Goal: Book appointment/travel/reservation

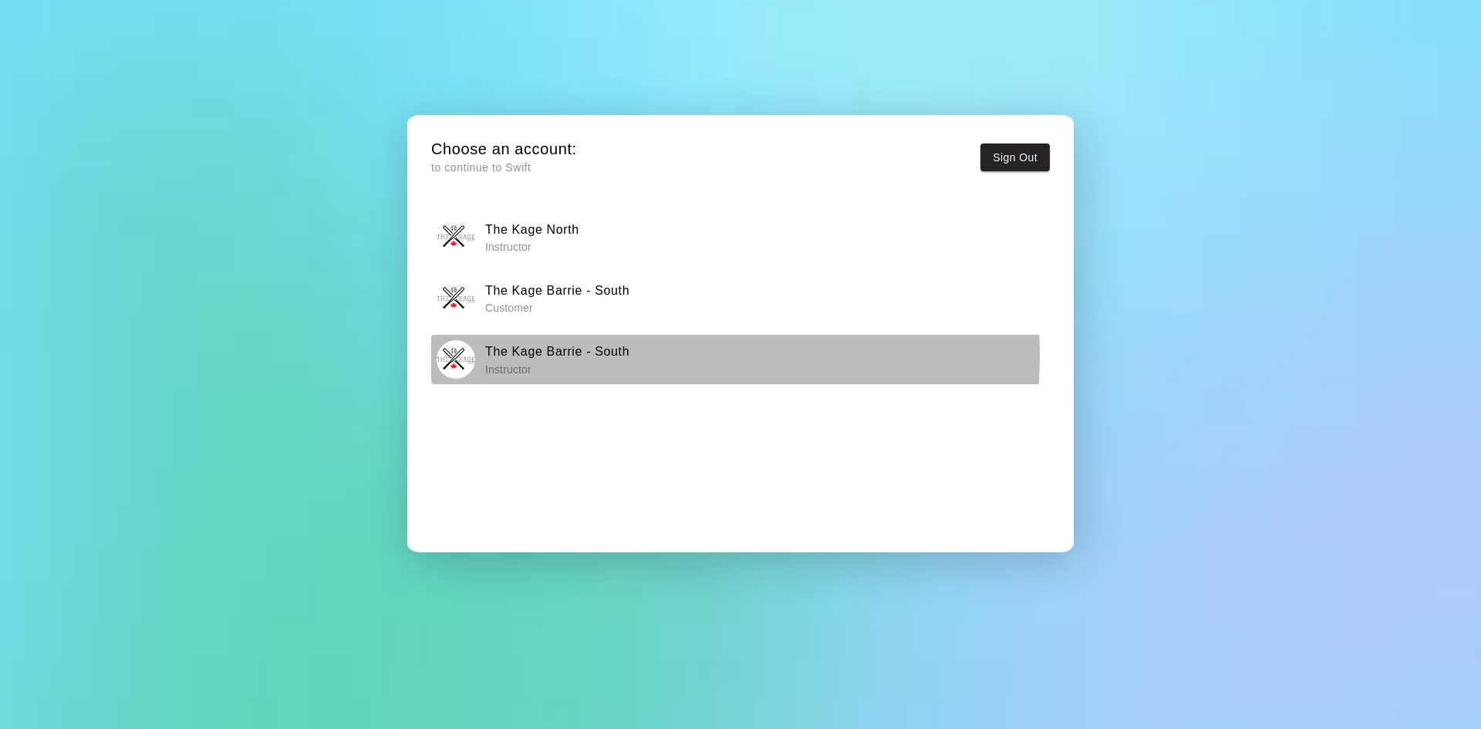
click at [579, 356] on h6 "The Kage Barrie - South" at bounding box center [557, 352] width 144 height 20
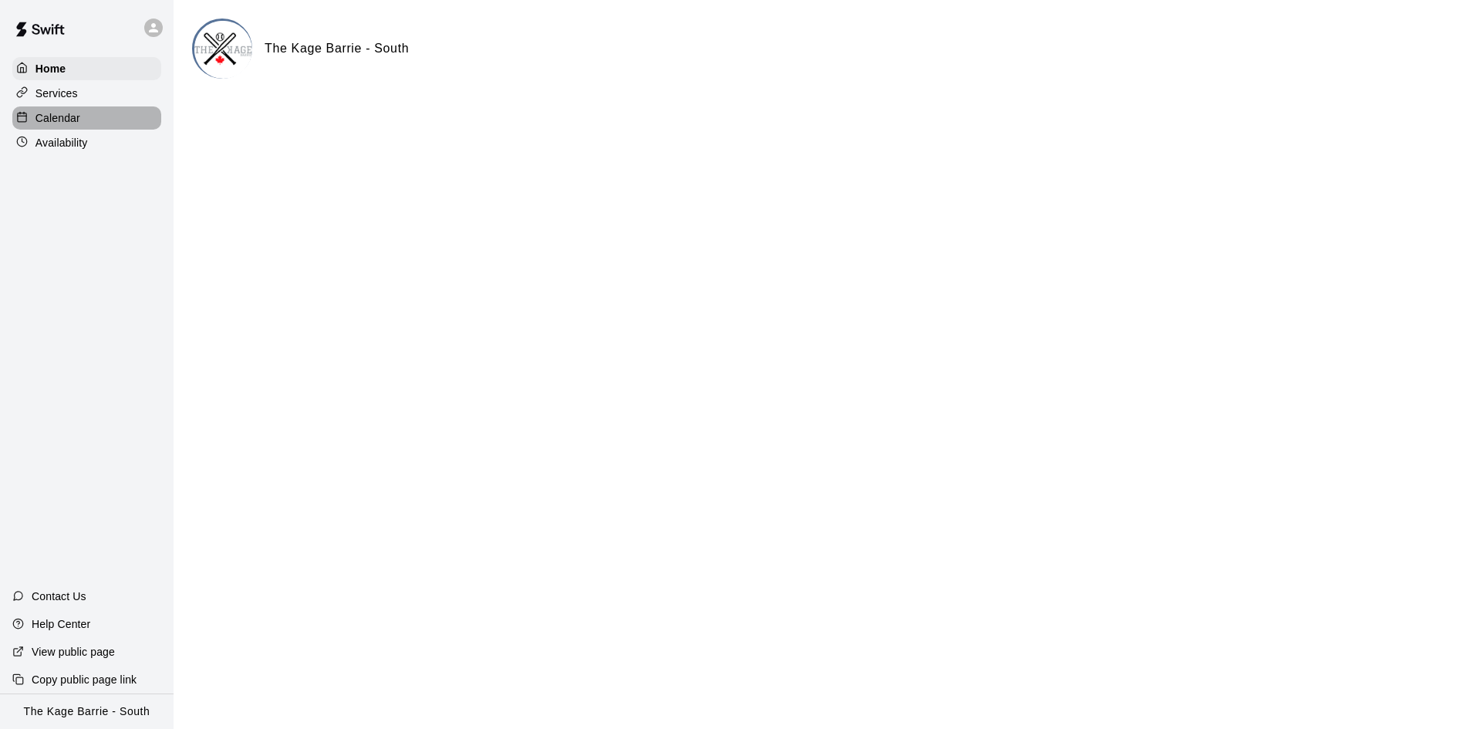
click at [87, 116] on div "Calendar" at bounding box center [86, 117] width 149 height 23
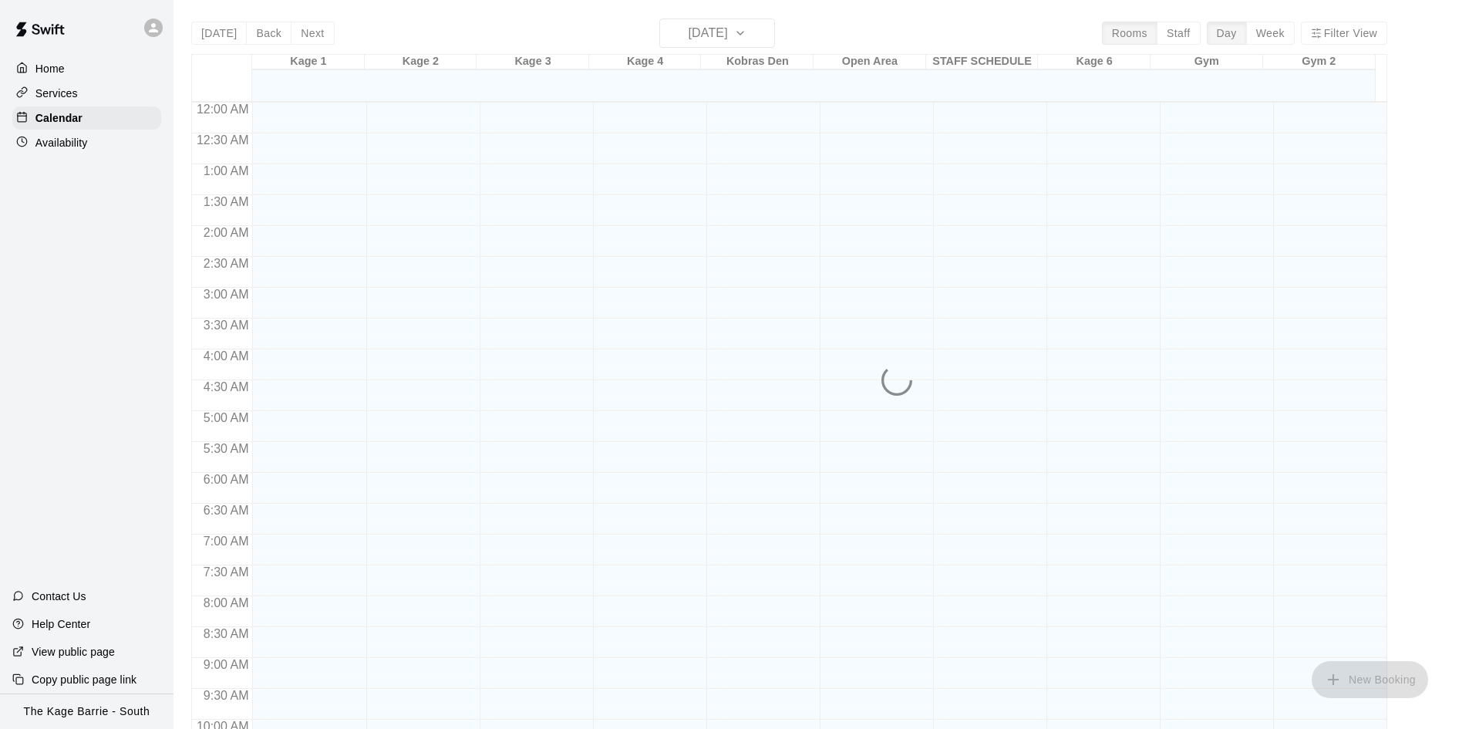
scroll to position [791, 0]
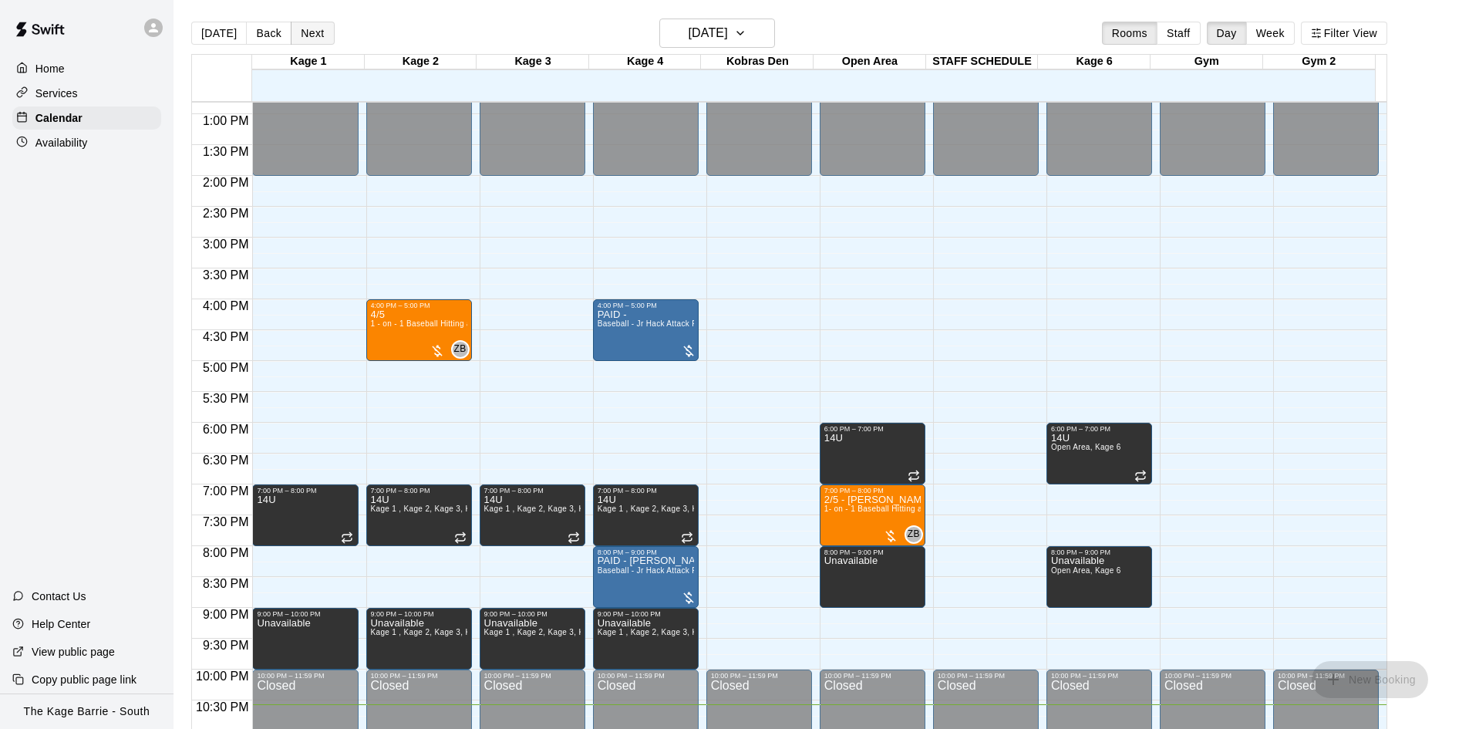
click at [316, 35] on button "Next" at bounding box center [312, 33] width 43 height 23
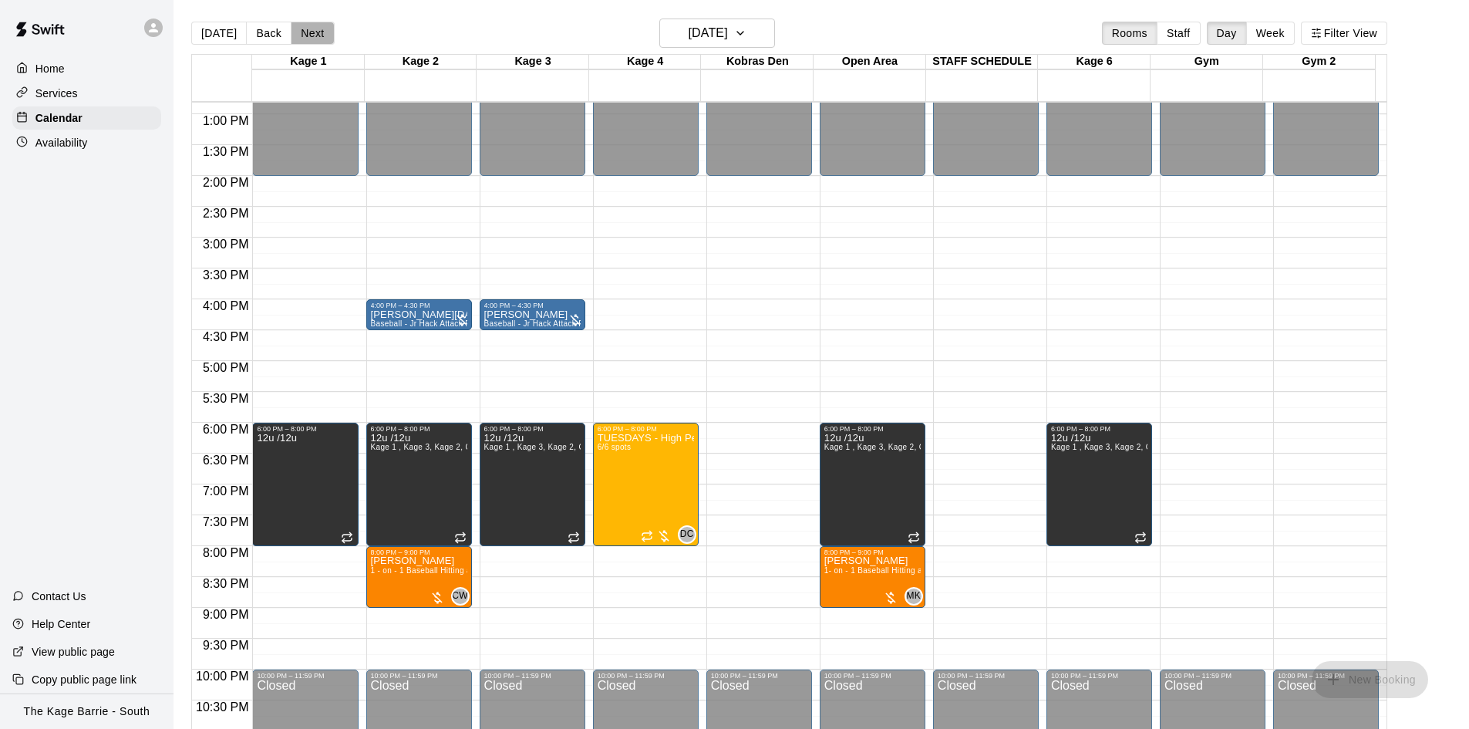
click at [315, 35] on button "Next" at bounding box center [312, 33] width 43 height 23
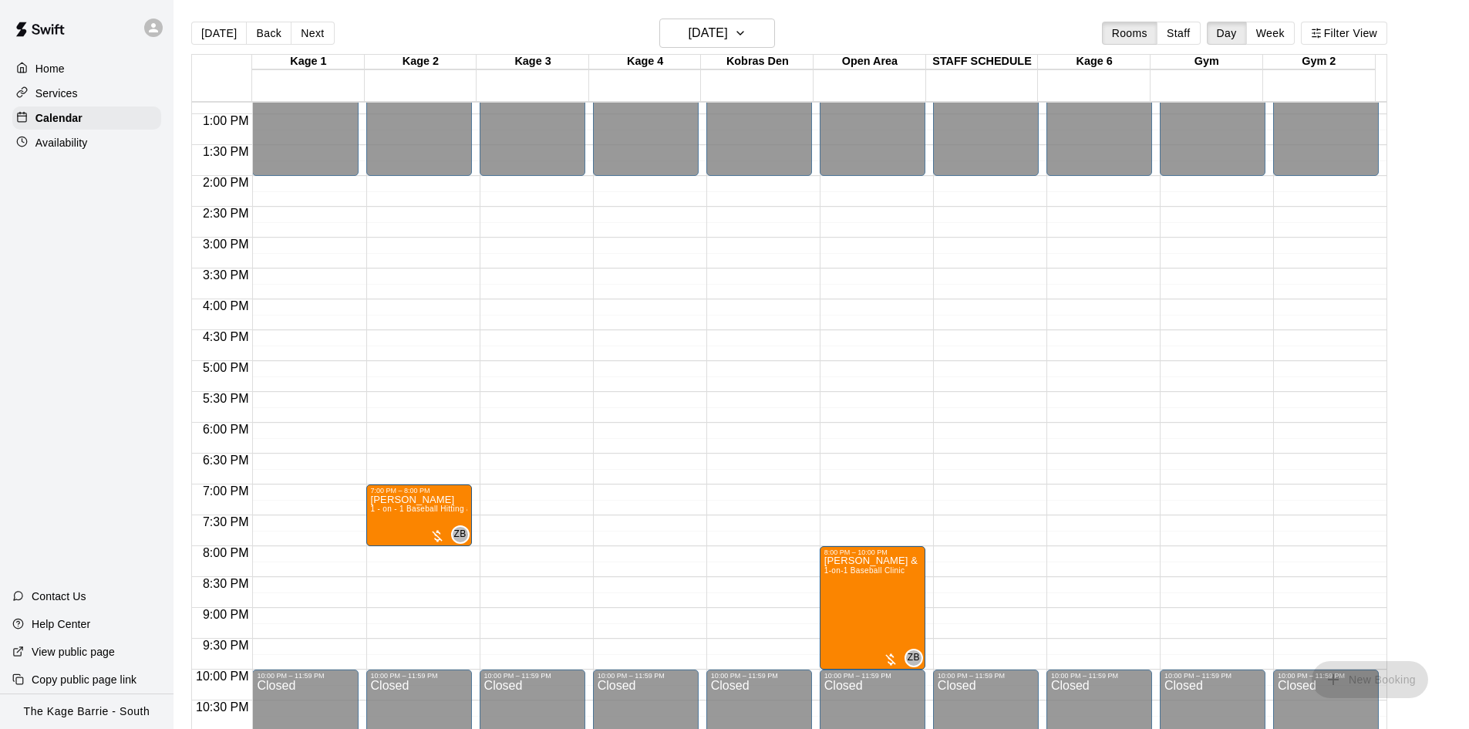
click at [315, 35] on button "Next" at bounding box center [312, 33] width 43 height 23
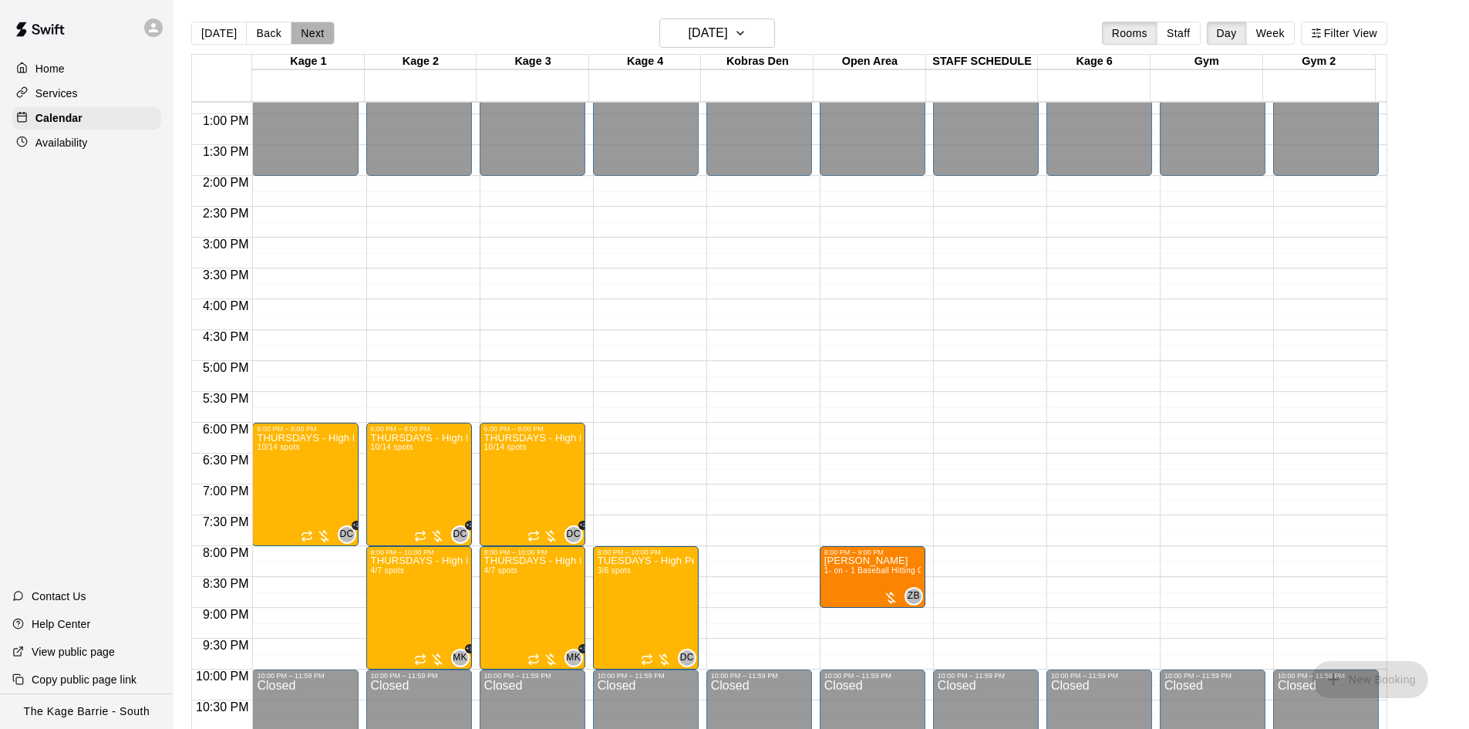
click at [315, 35] on button "Next" at bounding box center [312, 33] width 43 height 23
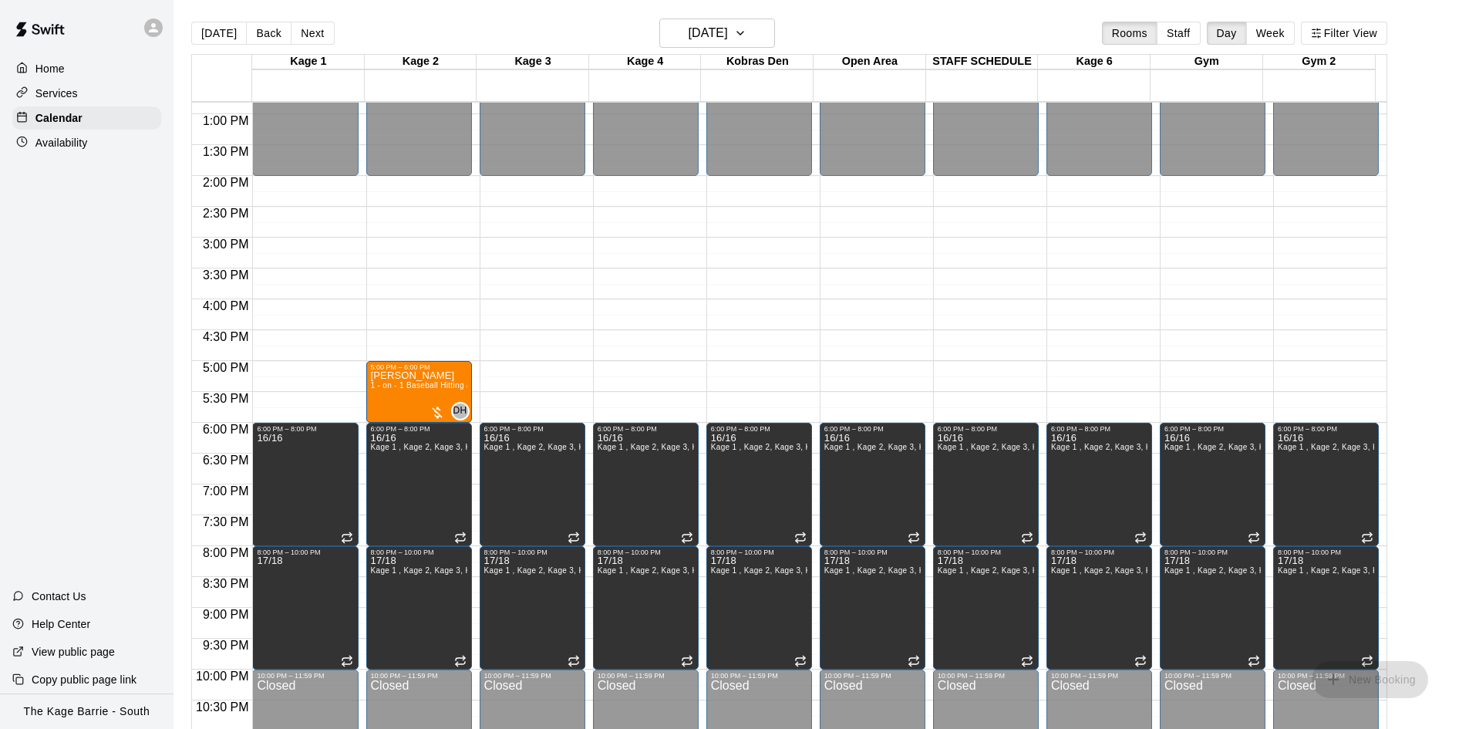
click at [315, 35] on button "Next" at bounding box center [312, 33] width 43 height 23
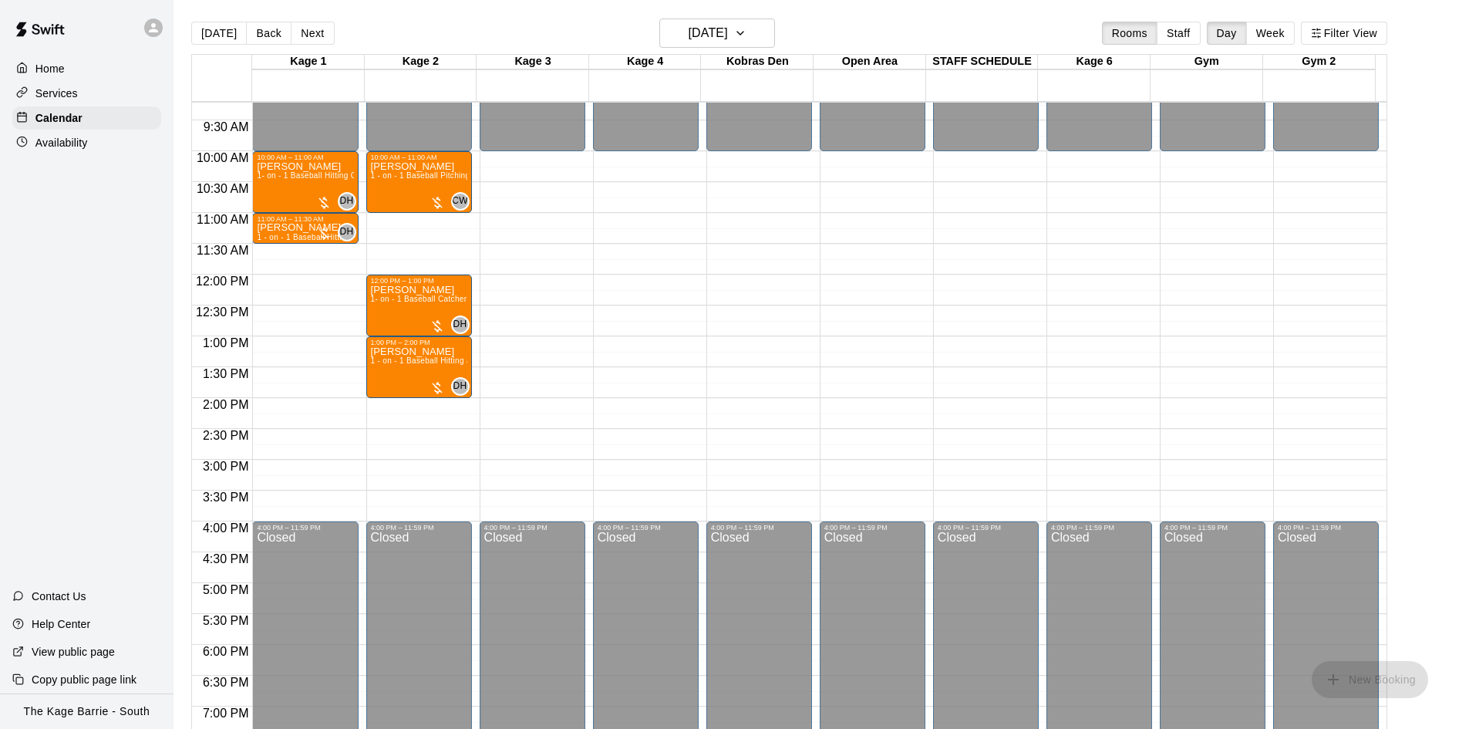
scroll to position [559, 0]
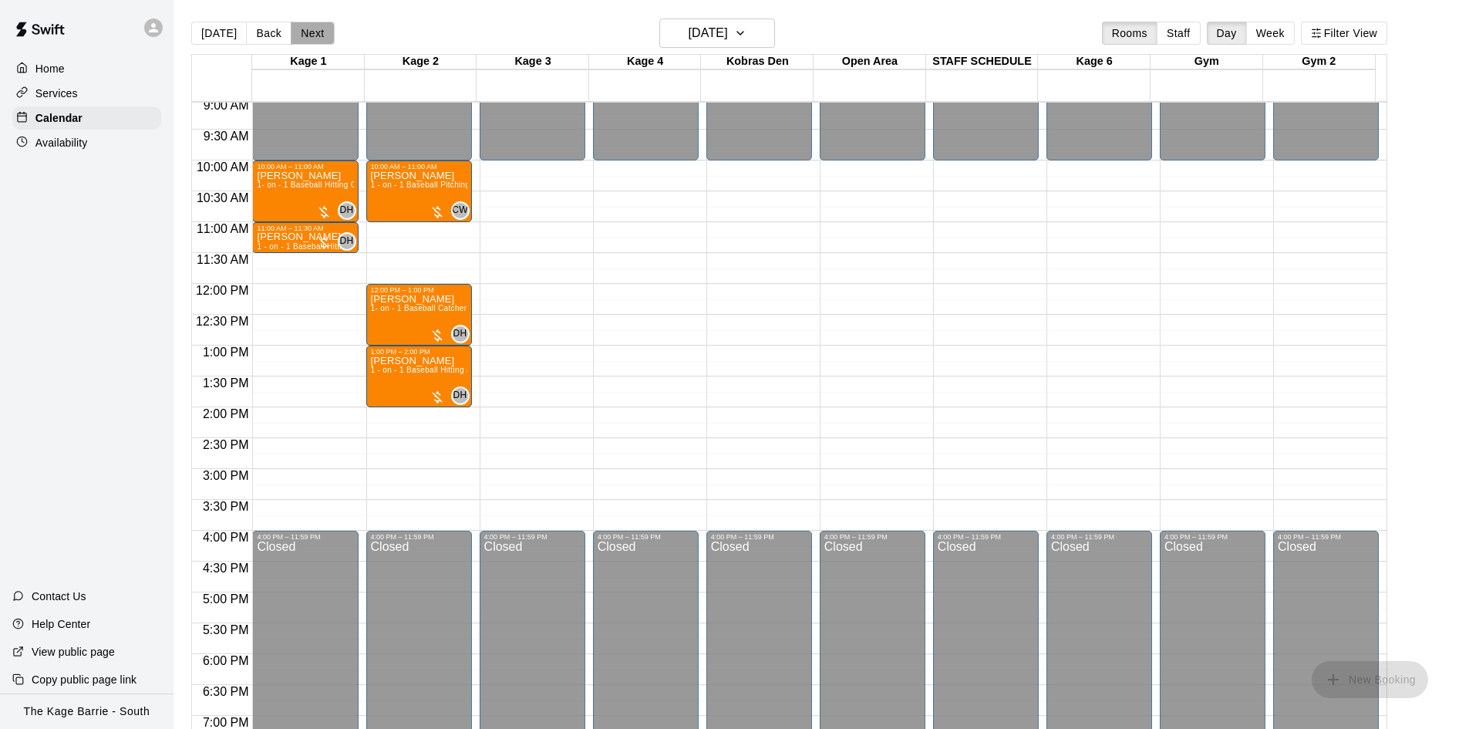
click at [305, 35] on button "Next" at bounding box center [312, 33] width 43 height 23
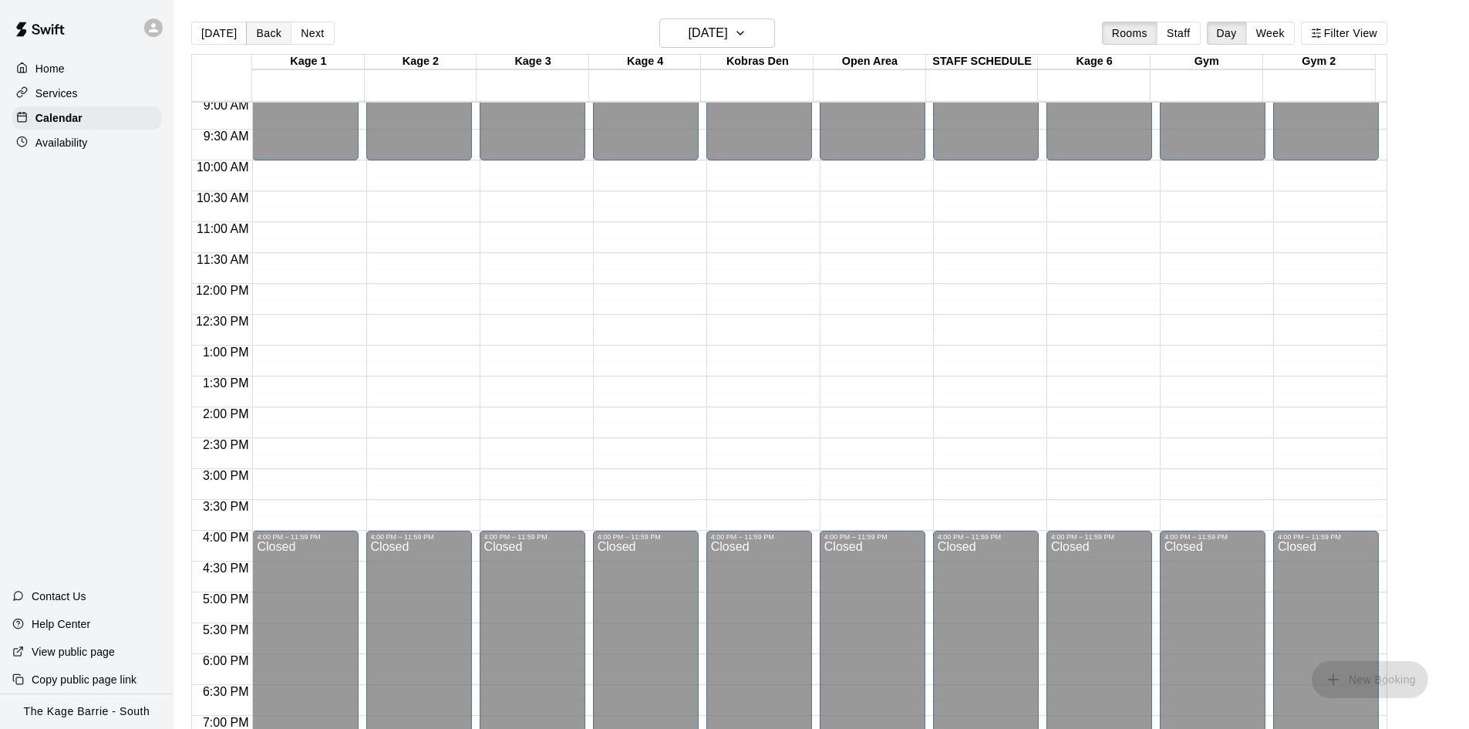
click at [266, 39] on button "Back" at bounding box center [269, 33] width 46 height 23
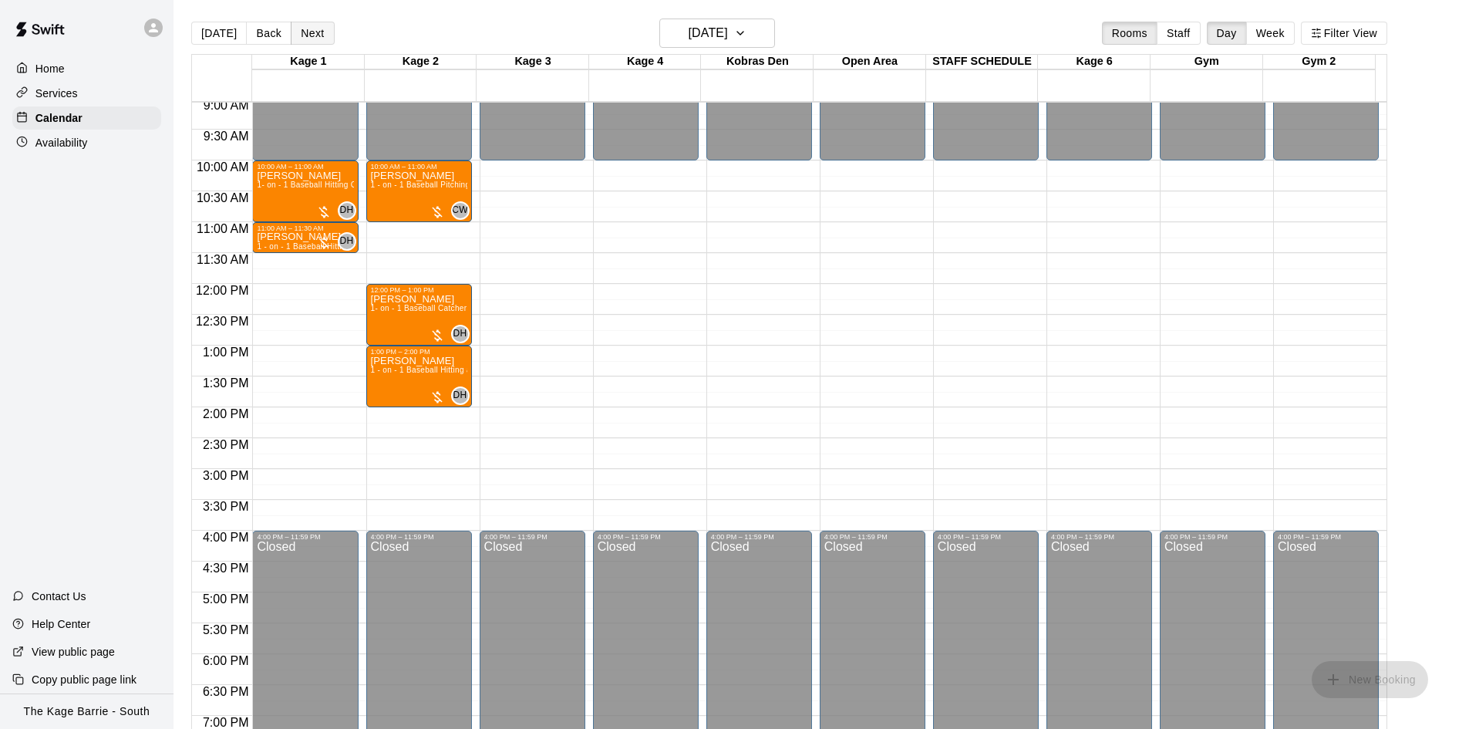
click at [309, 30] on button "Next" at bounding box center [312, 33] width 43 height 23
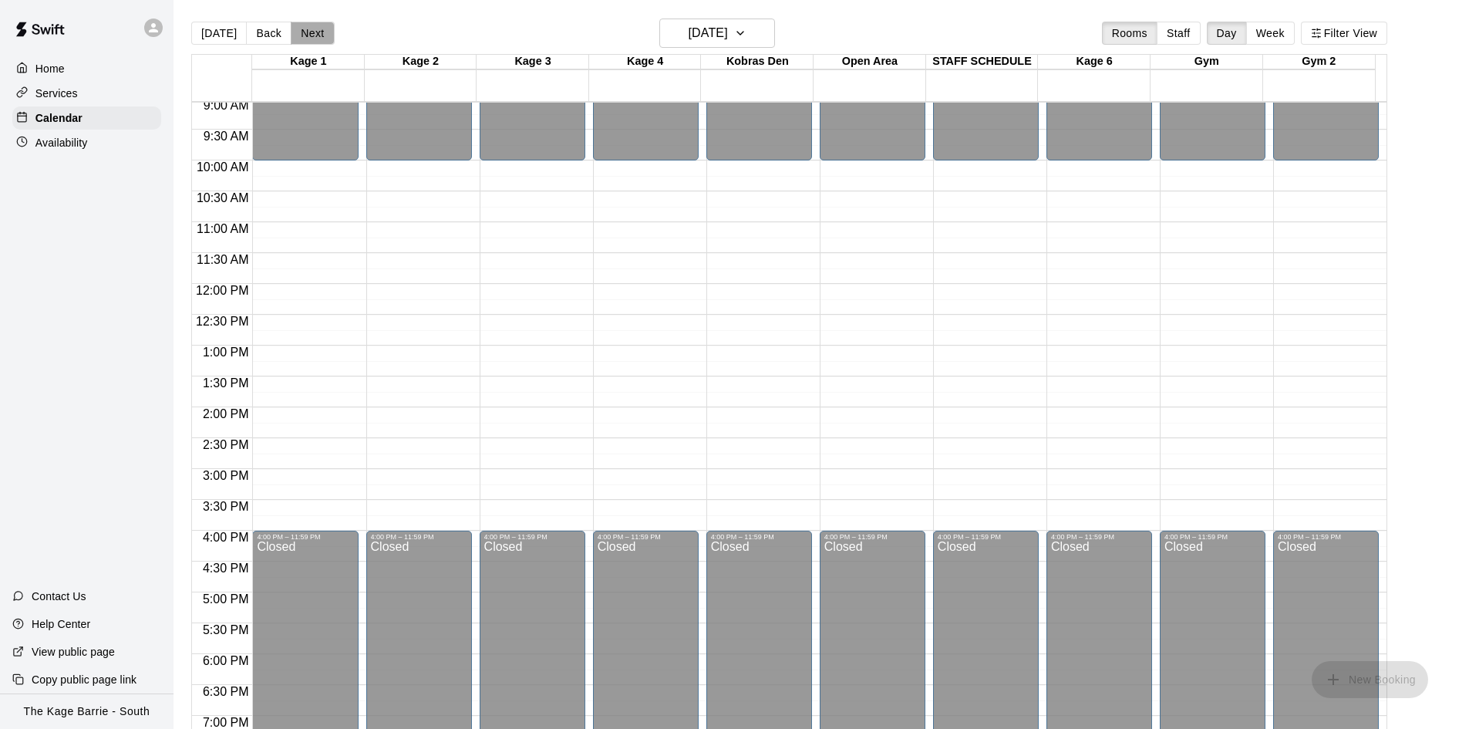
click at [309, 30] on button "Next" at bounding box center [312, 33] width 43 height 23
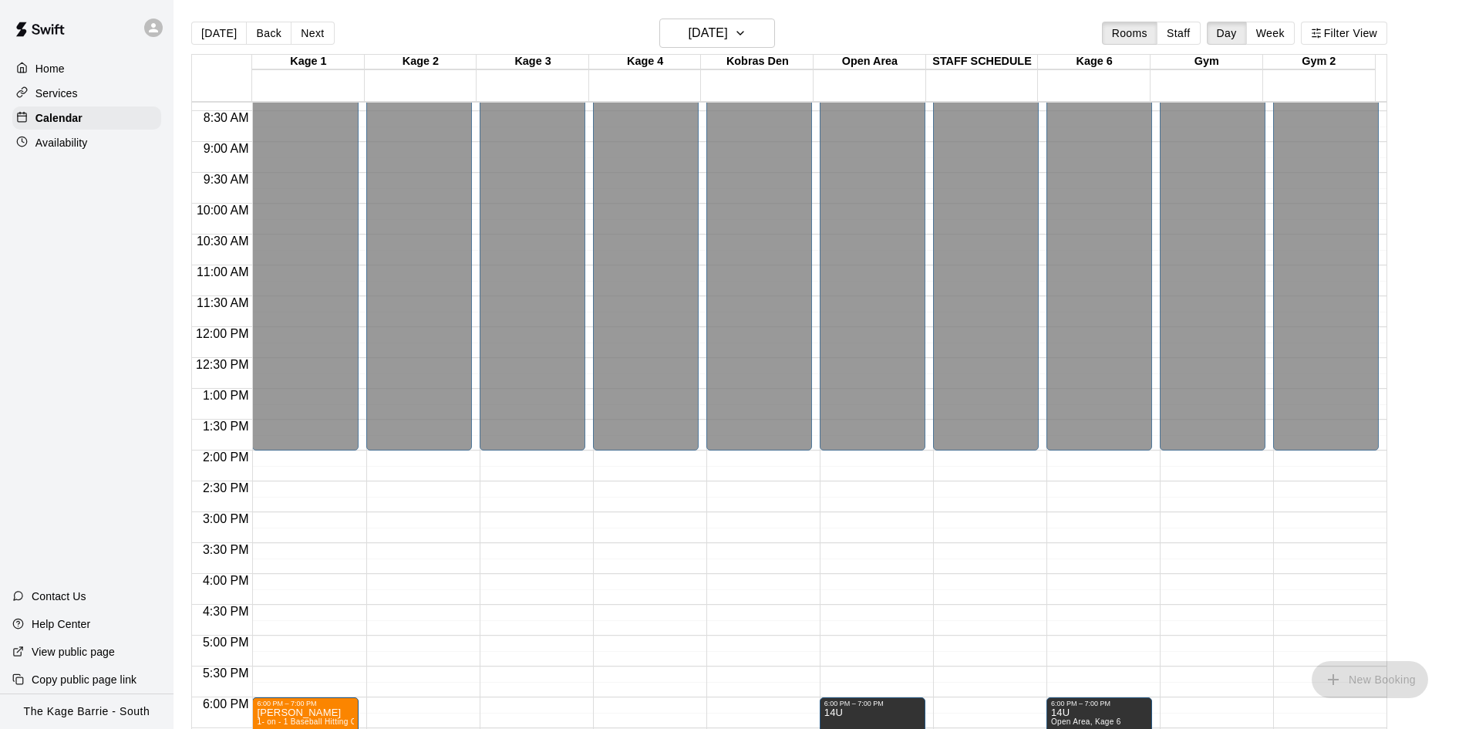
scroll to position [636, 0]
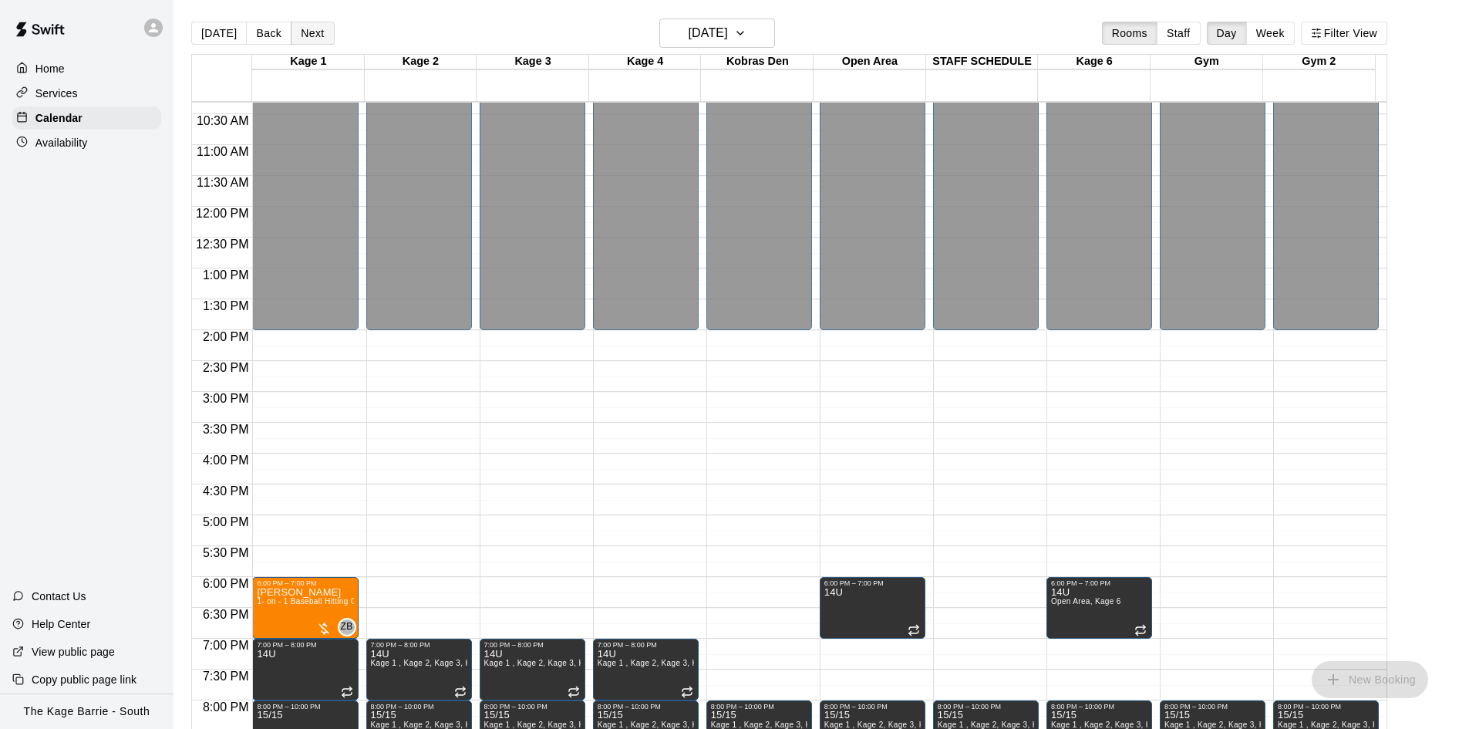
click at [314, 35] on button "Next" at bounding box center [312, 33] width 43 height 23
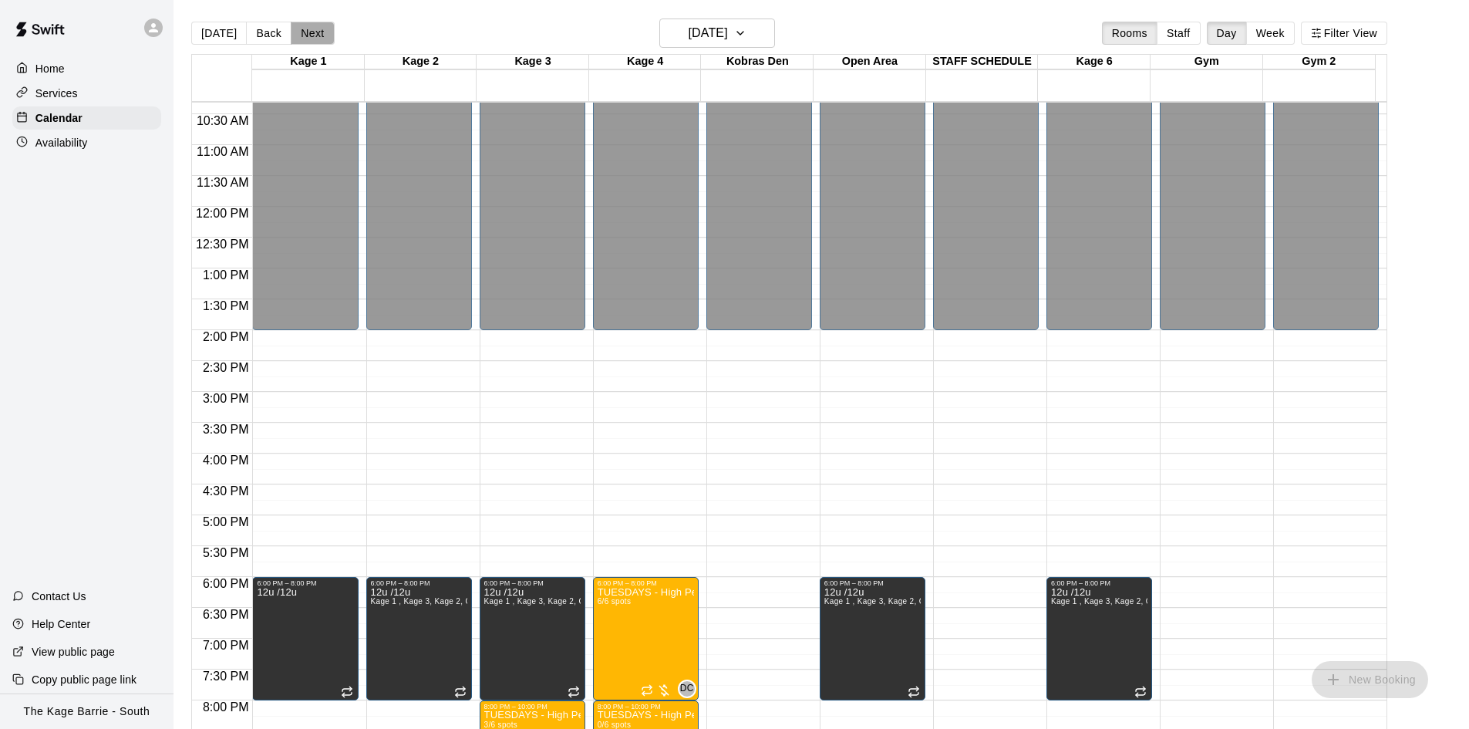
click at [314, 35] on button "Next" at bounding box center [312, 33] width 43 height 23
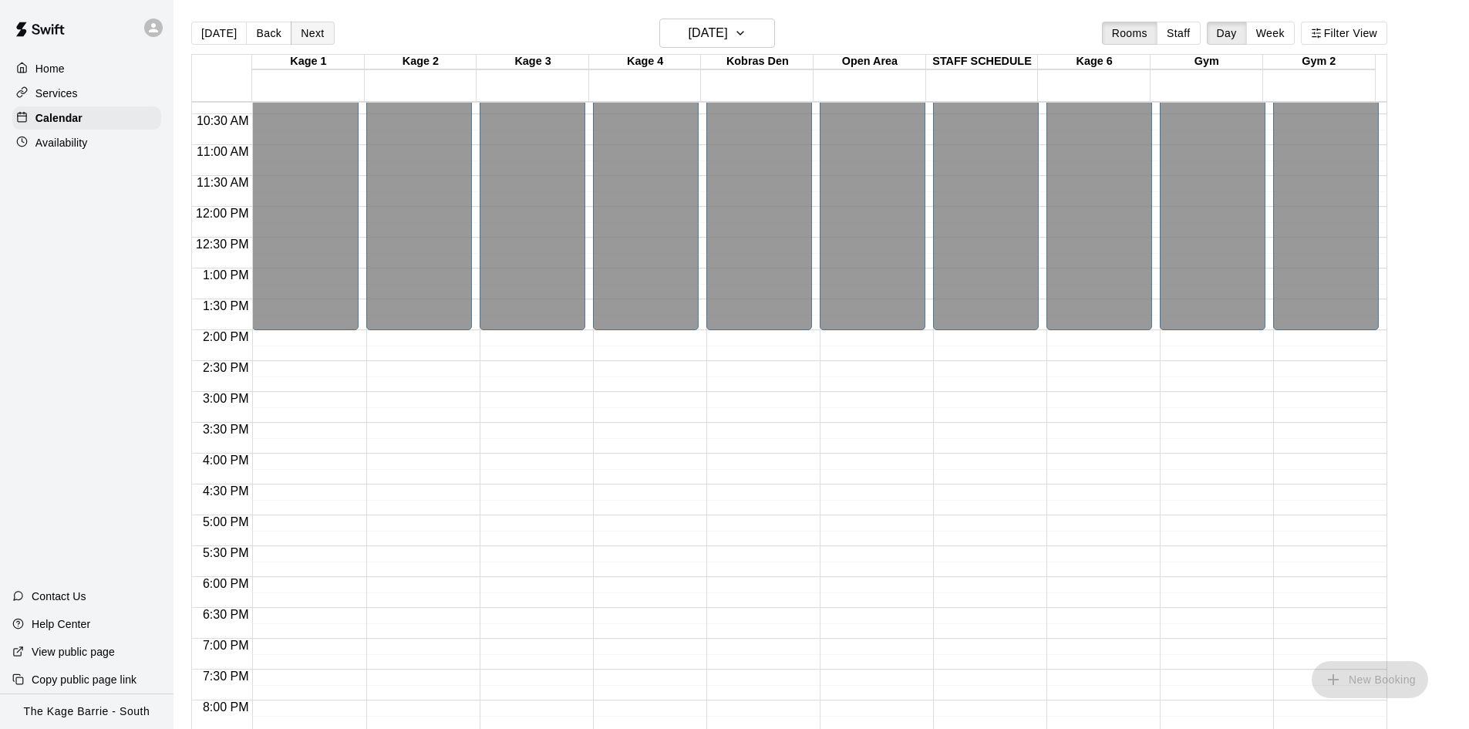
click at [314, 35] on button "Next" at bounding box center [312, 33] width 43 height 23
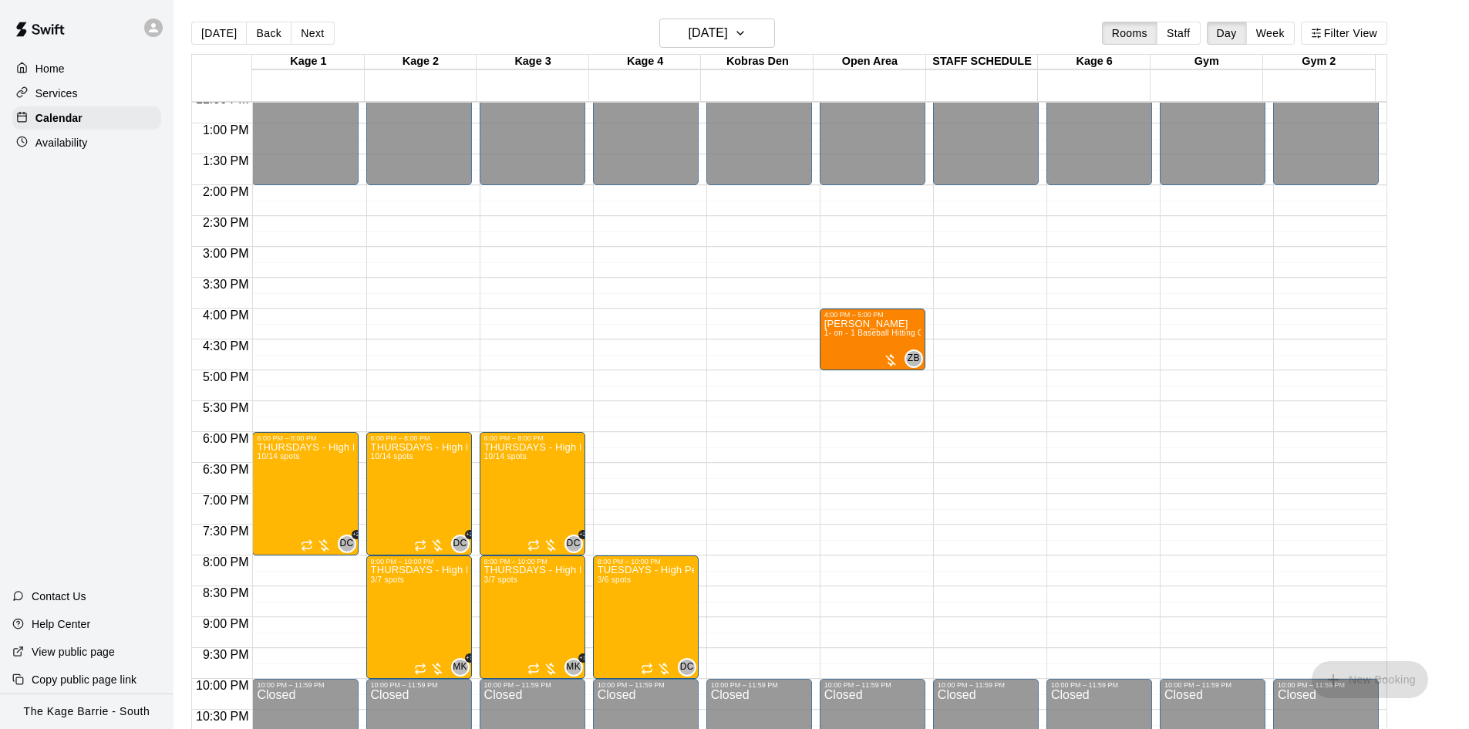
scroll to position [791, 0]
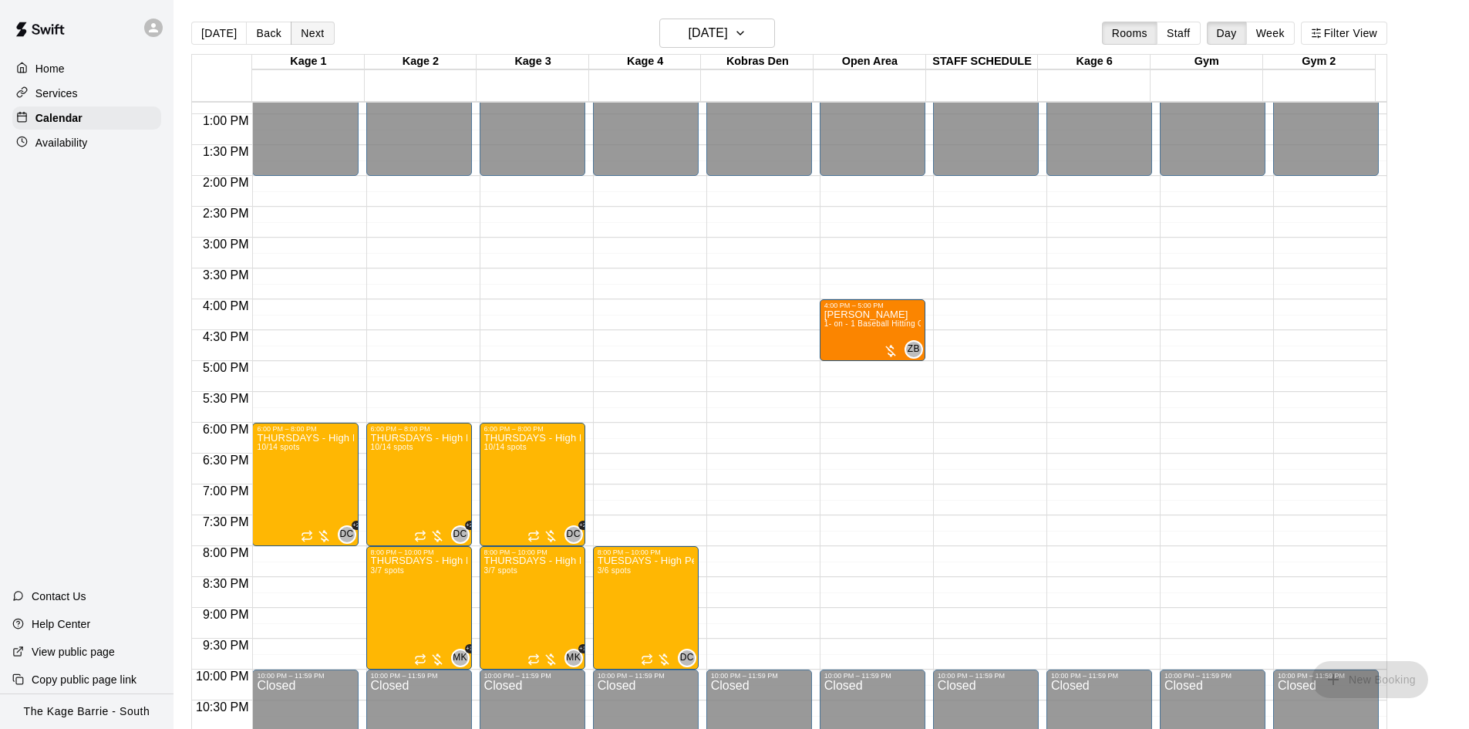
click at [312, 30] on button "Next" at bounding box center [312, 33] width 43 height 23
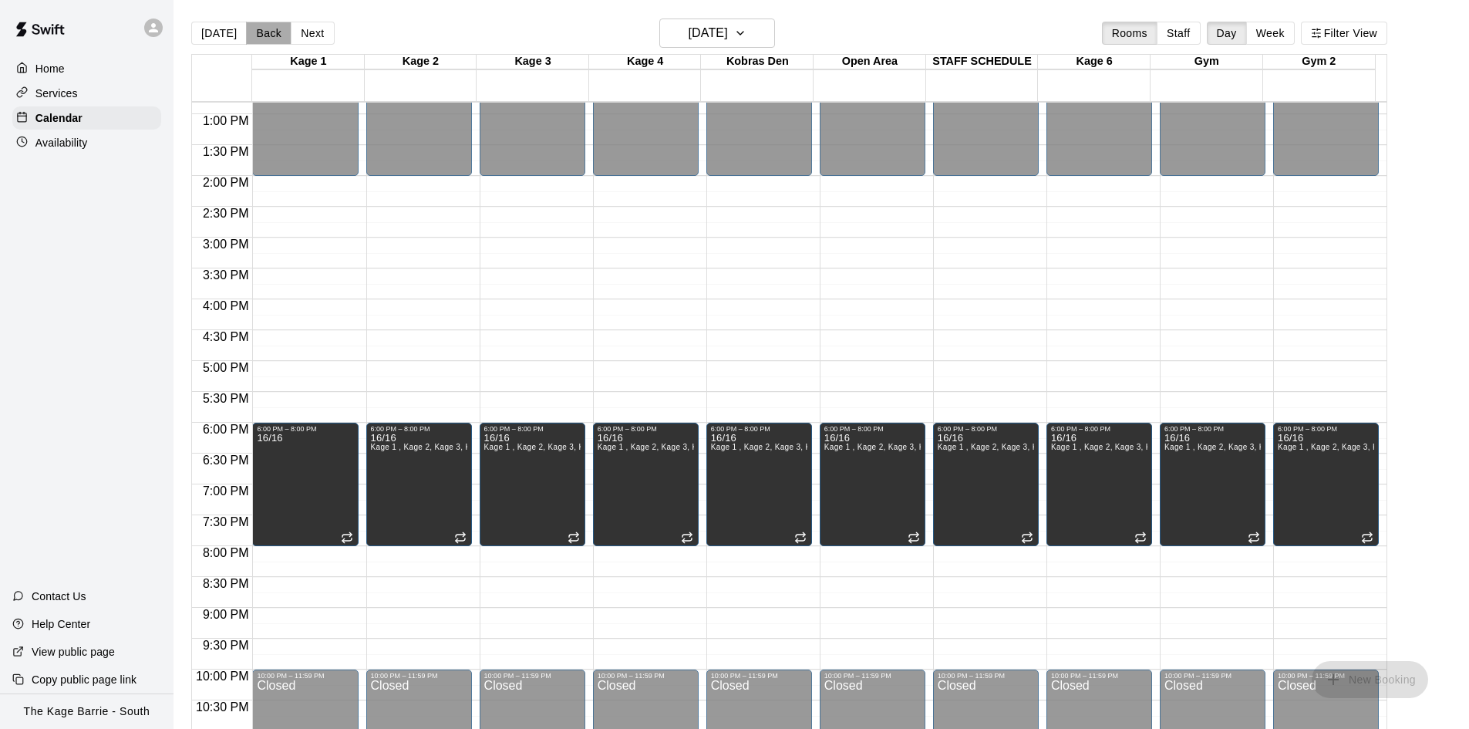
click at [246, 41] on button "Back" at bounding box center [269, 33] width 46 height 23
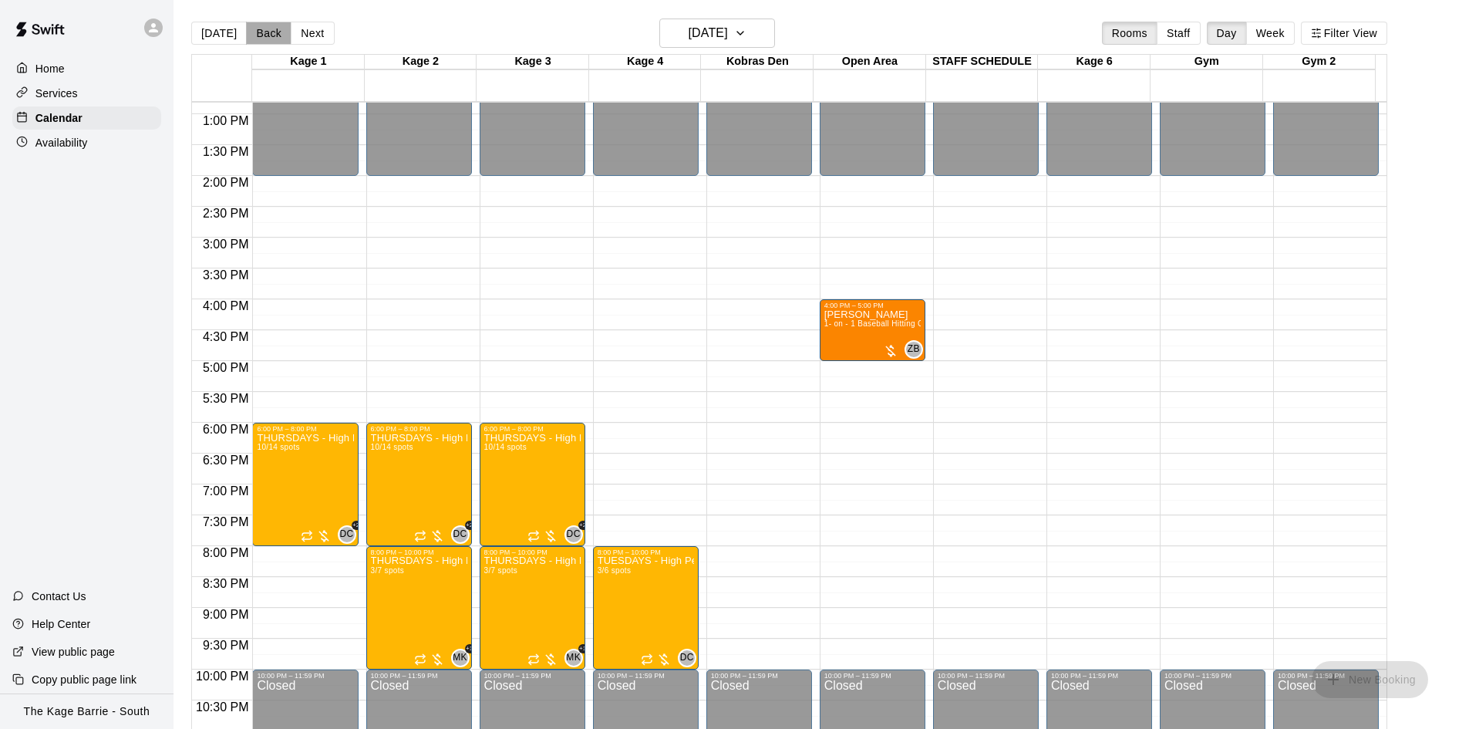
click at [246, 41] on button "Back" at bounding box center [269, 33] width 46 height 23
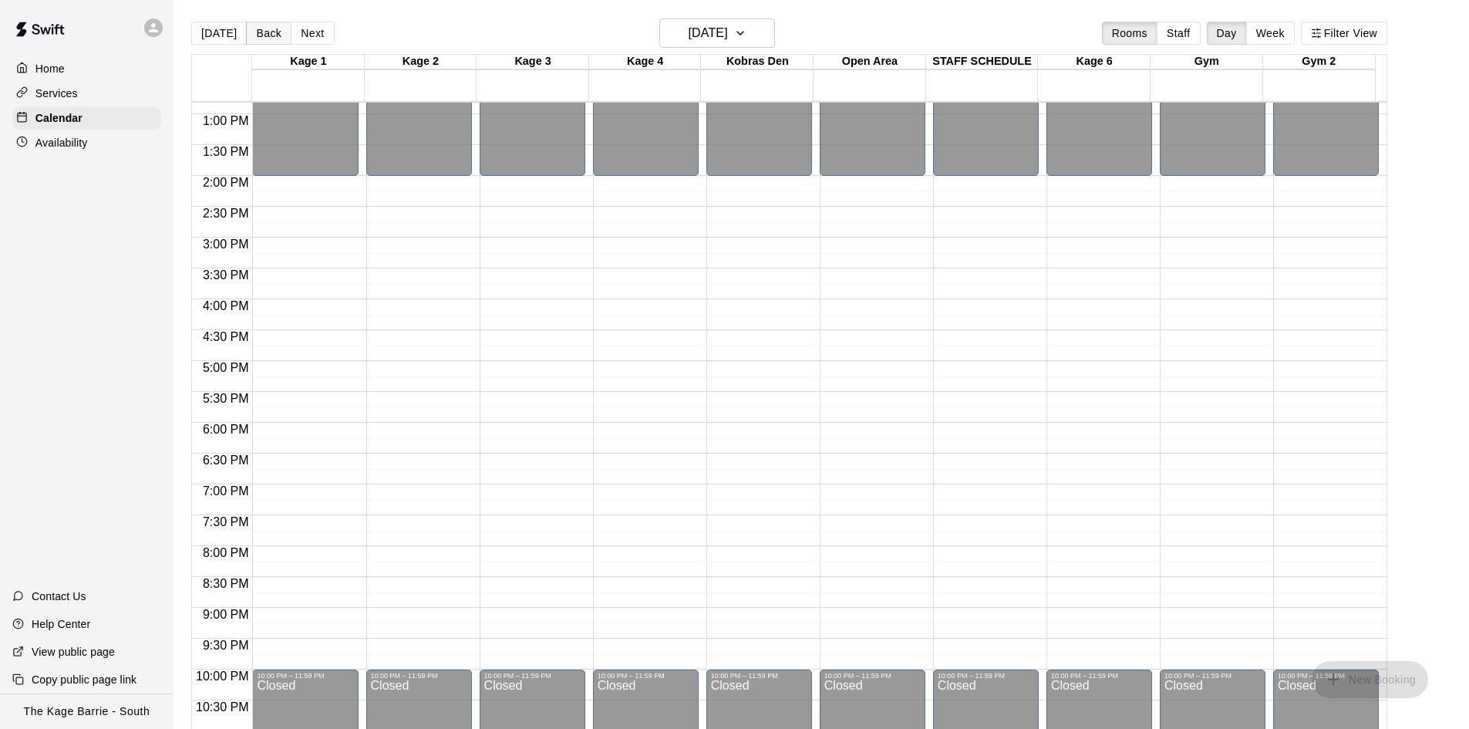
click at [271, 35] on button "Back" at bounding box center [269, 33] width 46 height 23
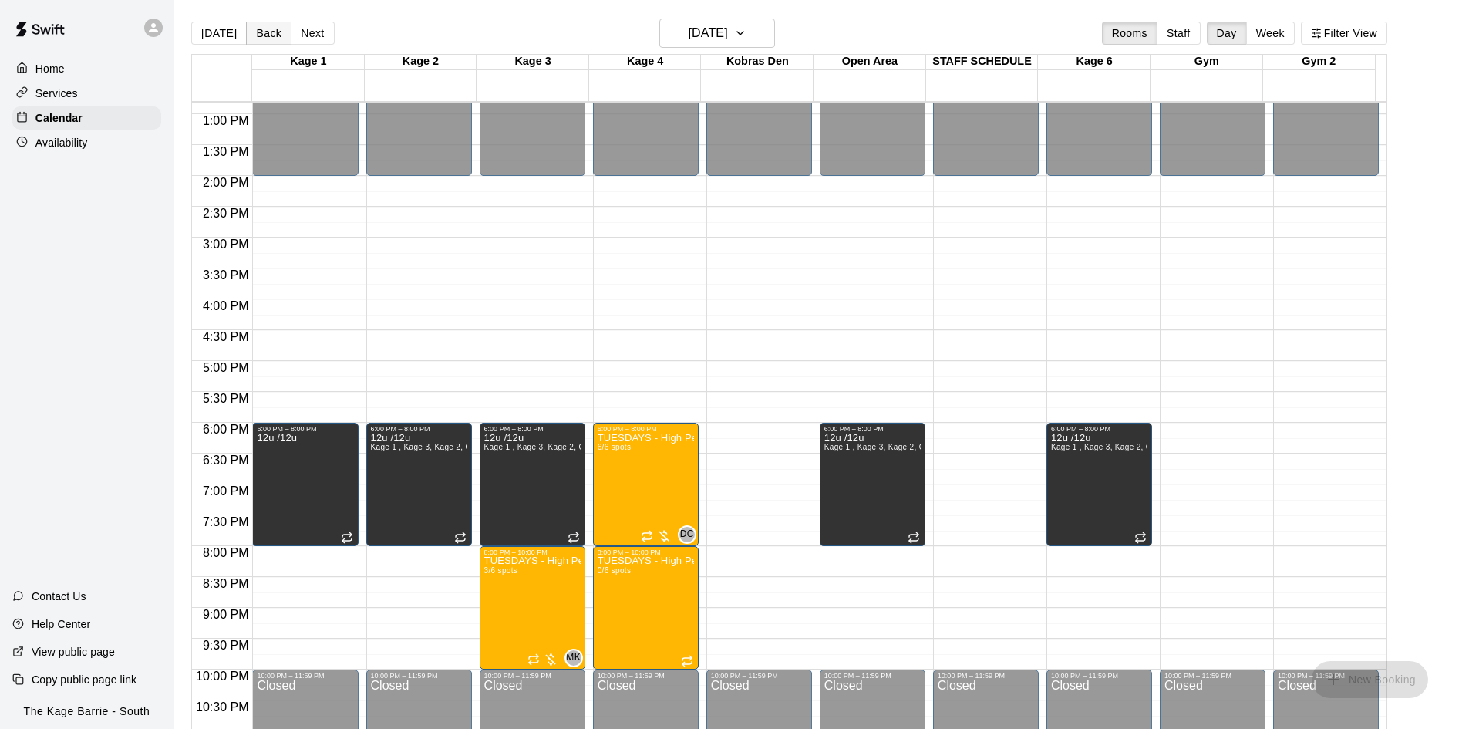
click at [269, 35] on button "Back" at bounding box center [269, 33] width 46 height 23
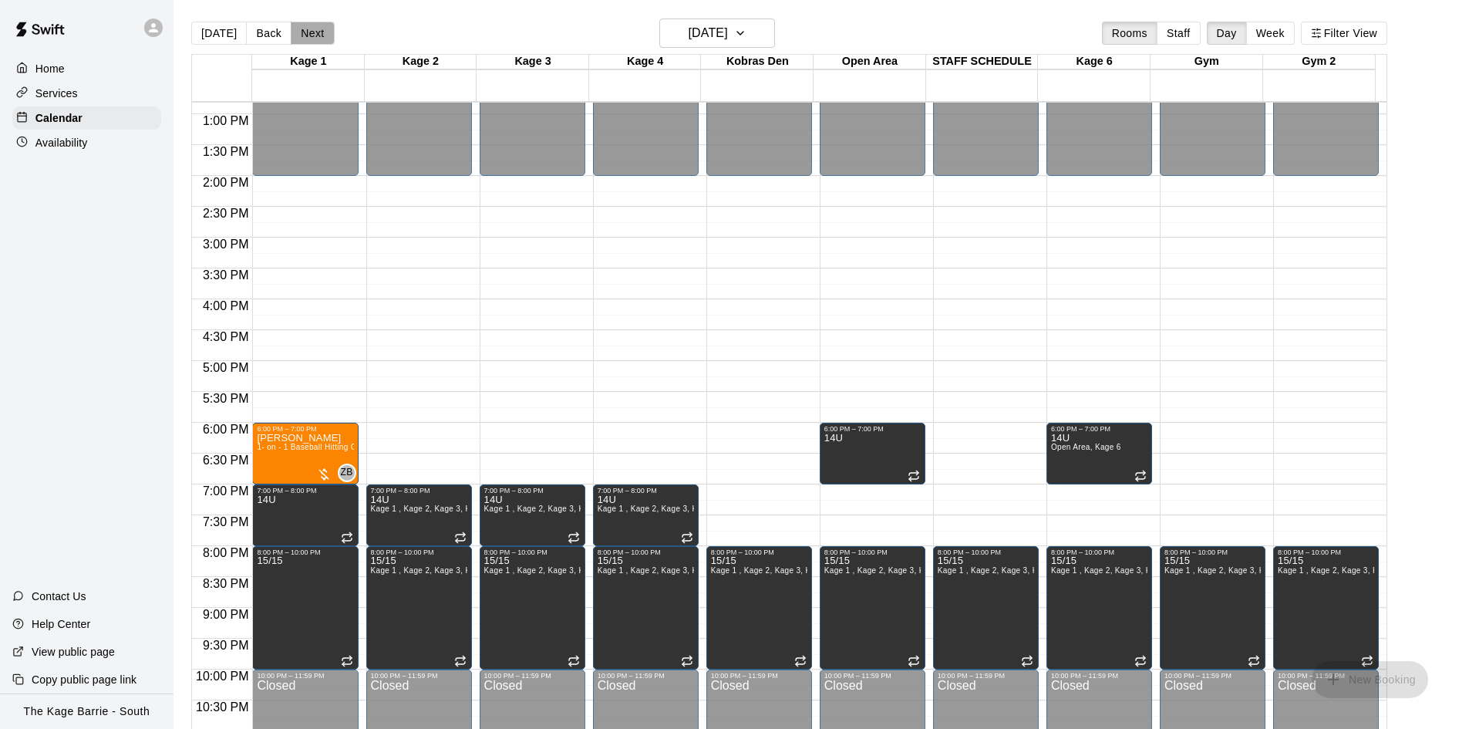
click at [310, 35] on button "Next" at bounding box center [312, 33] width 43 height 23
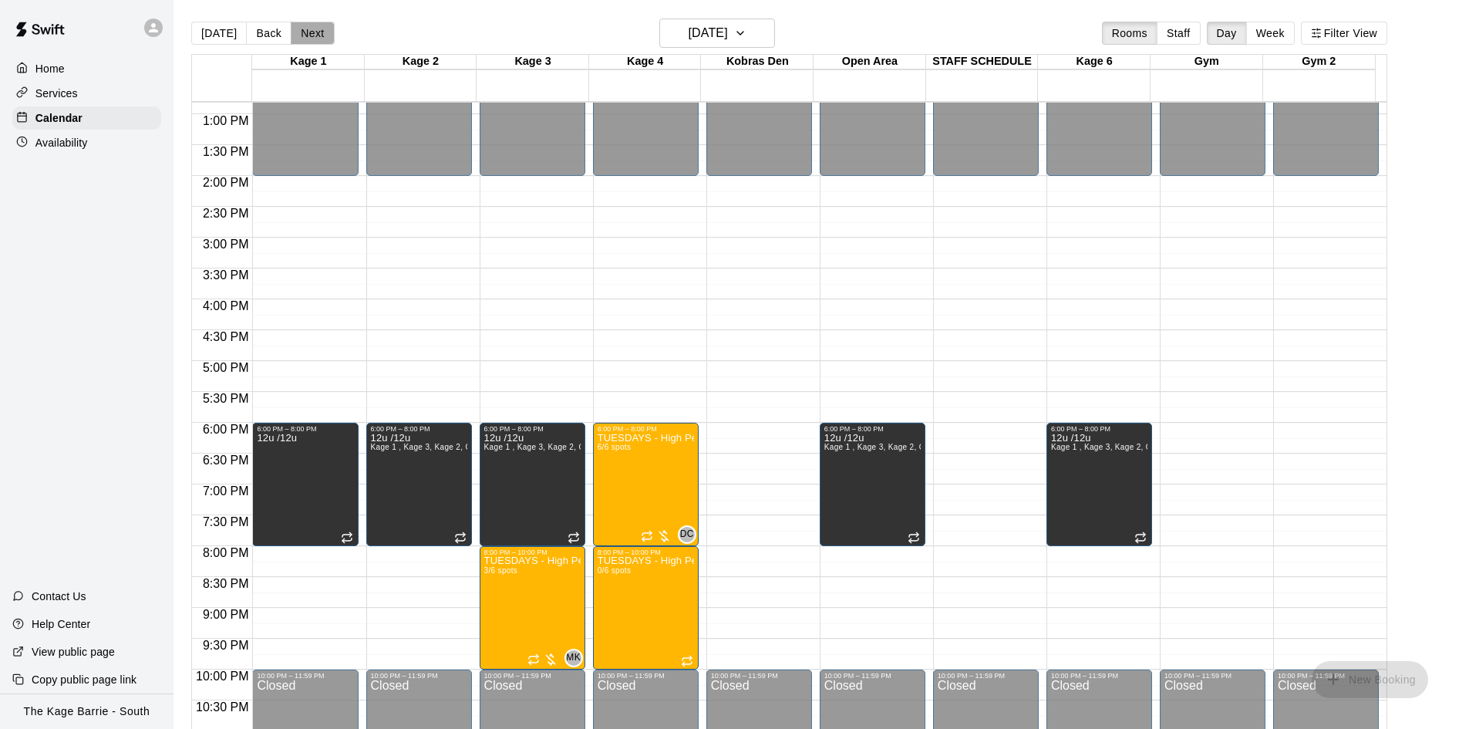
click at [310, 35] on button "Next" at bounding box center [312, 33] width 43 height 23
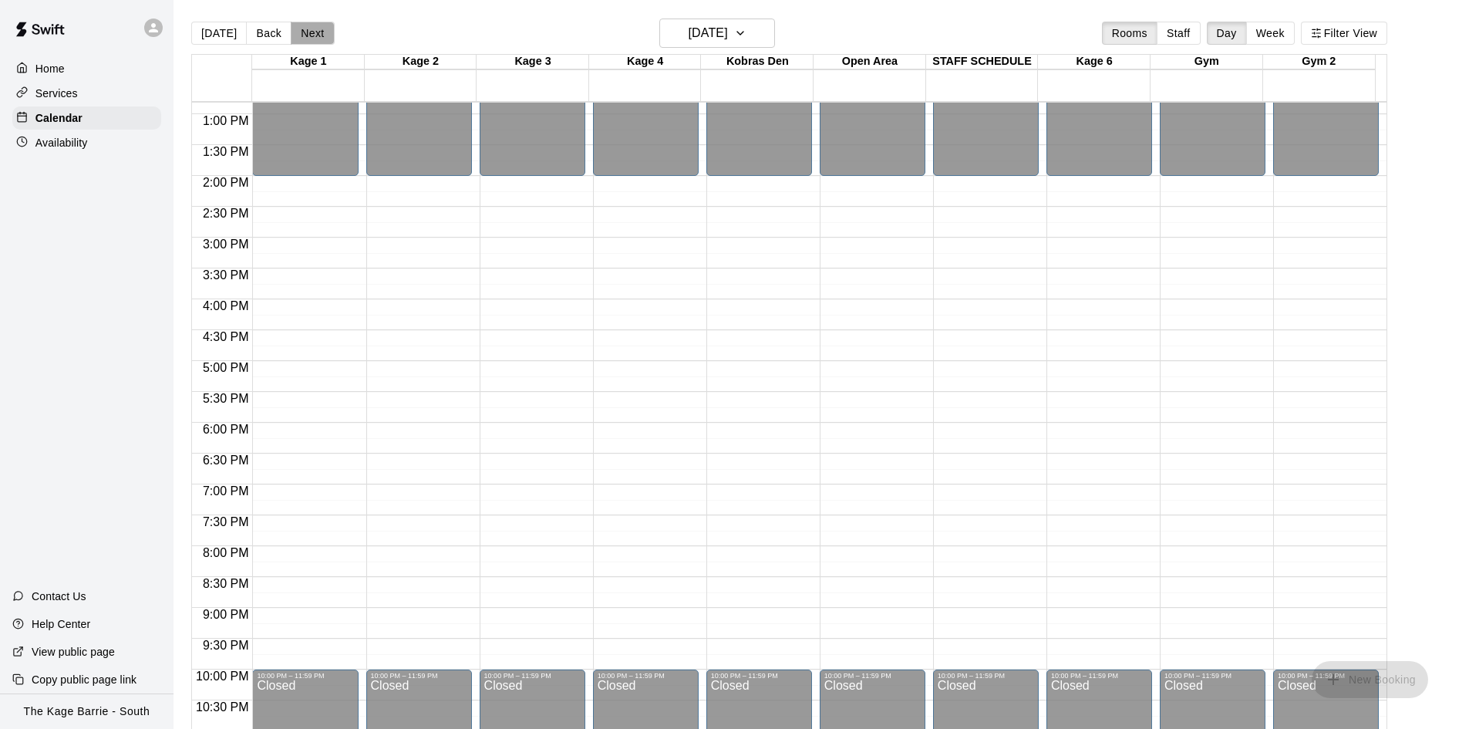
click at [310, 35] on button "Next" at bounding box center [312, 33] width 43 height 23
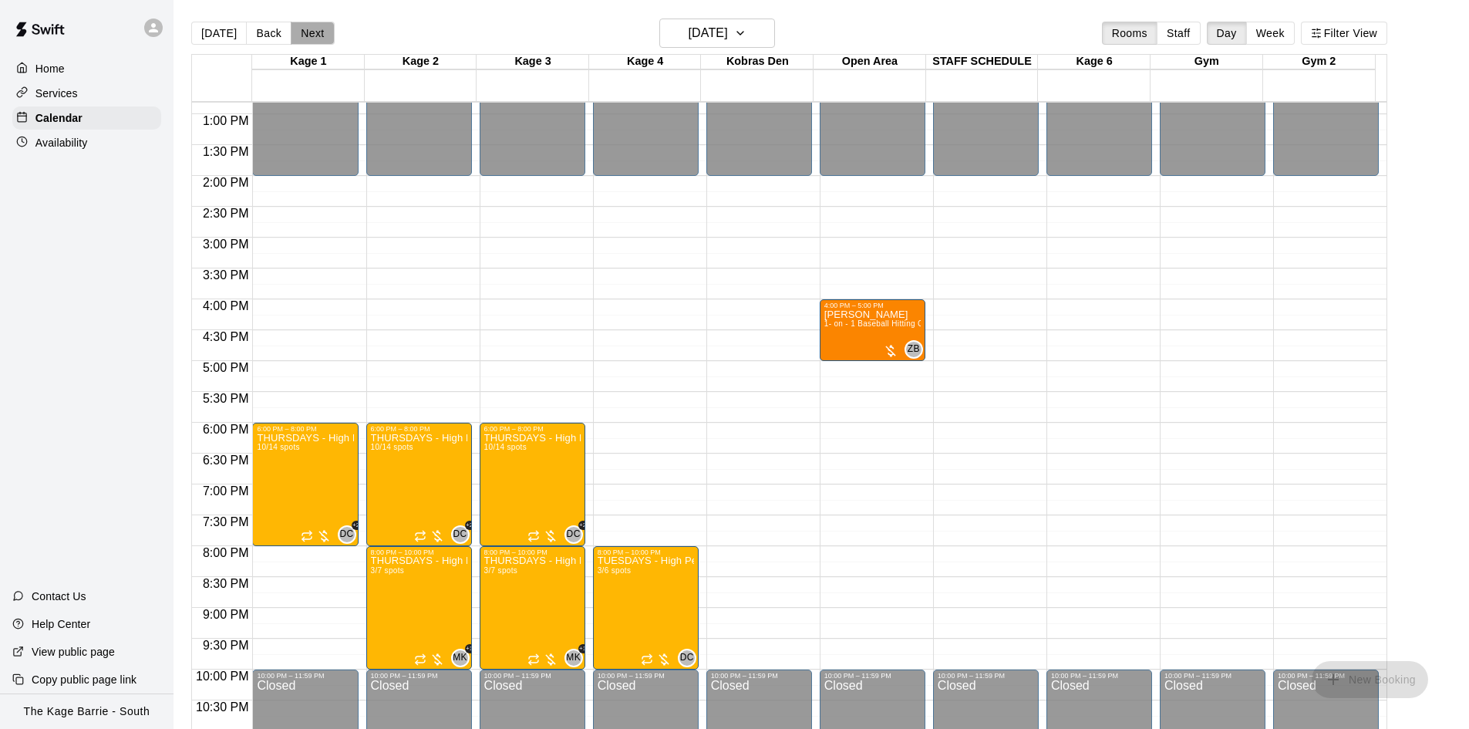
click at [310, 39] on button "Next" at bounding box center [312, 33] width 43 height 23
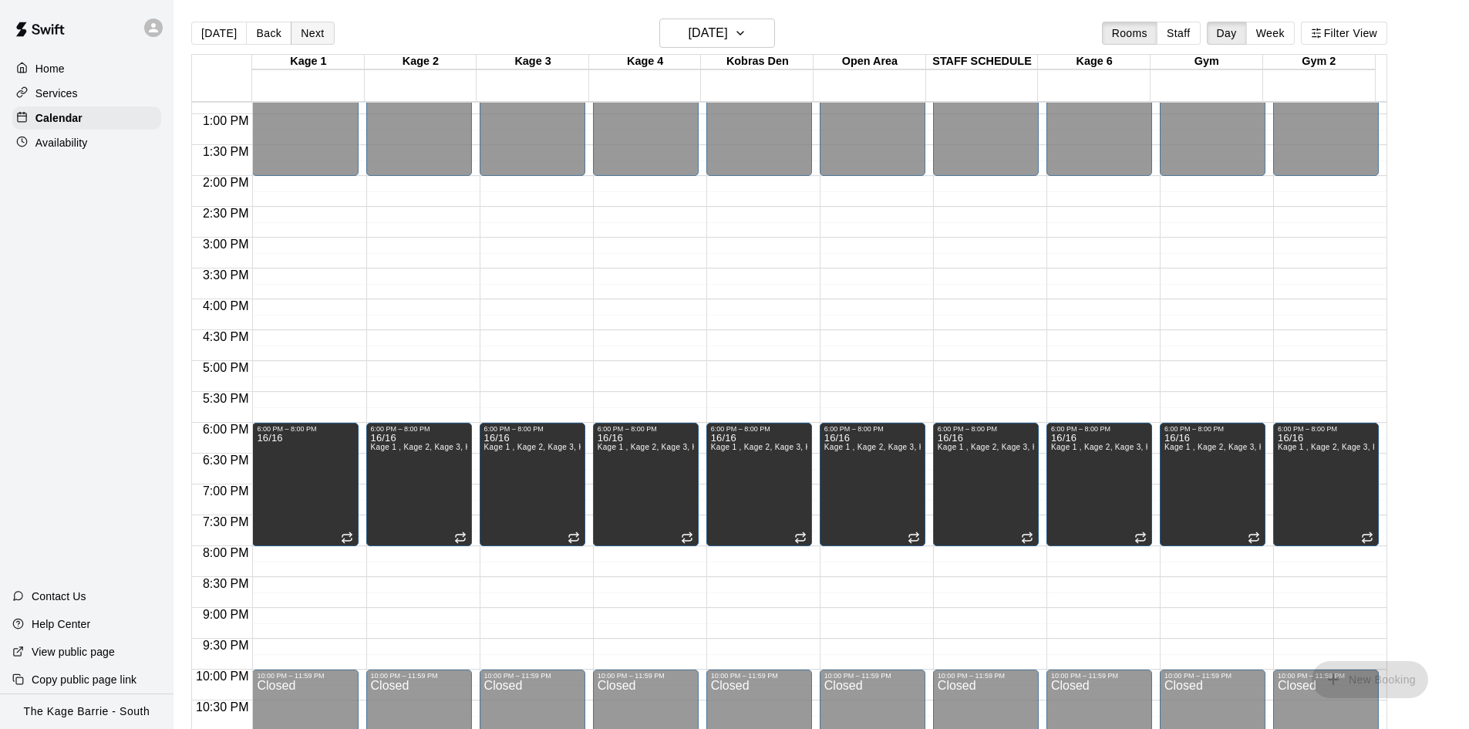
click at [309, 39] on button "Next" at bounding box center [312, 33] width 43 height 23
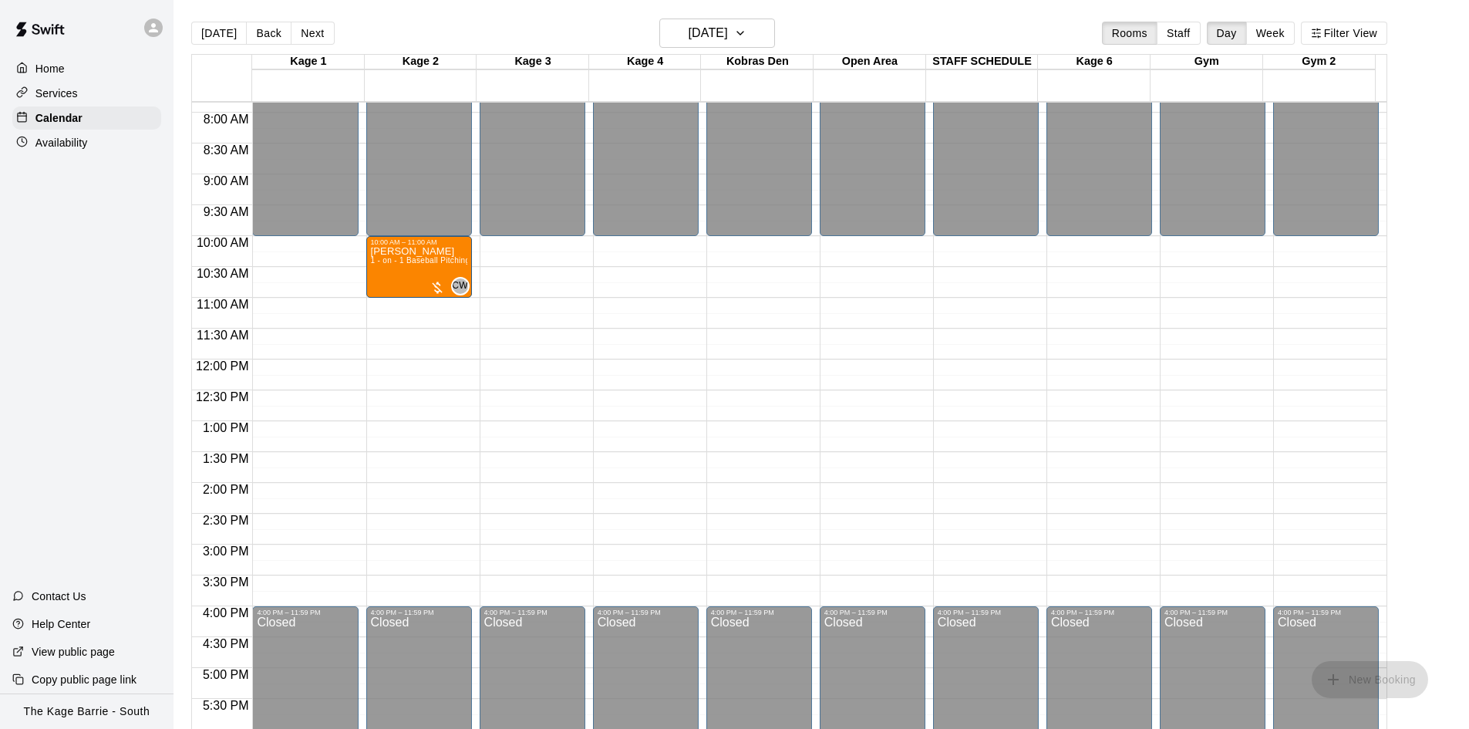
scroll to position [482, 0]
click at [306, 35] on button "Next" at bounding box center [312, 33] width 43 height 23
click at [310, 37] on button "Next" at bounding box center [312, 33] width 43 height 23
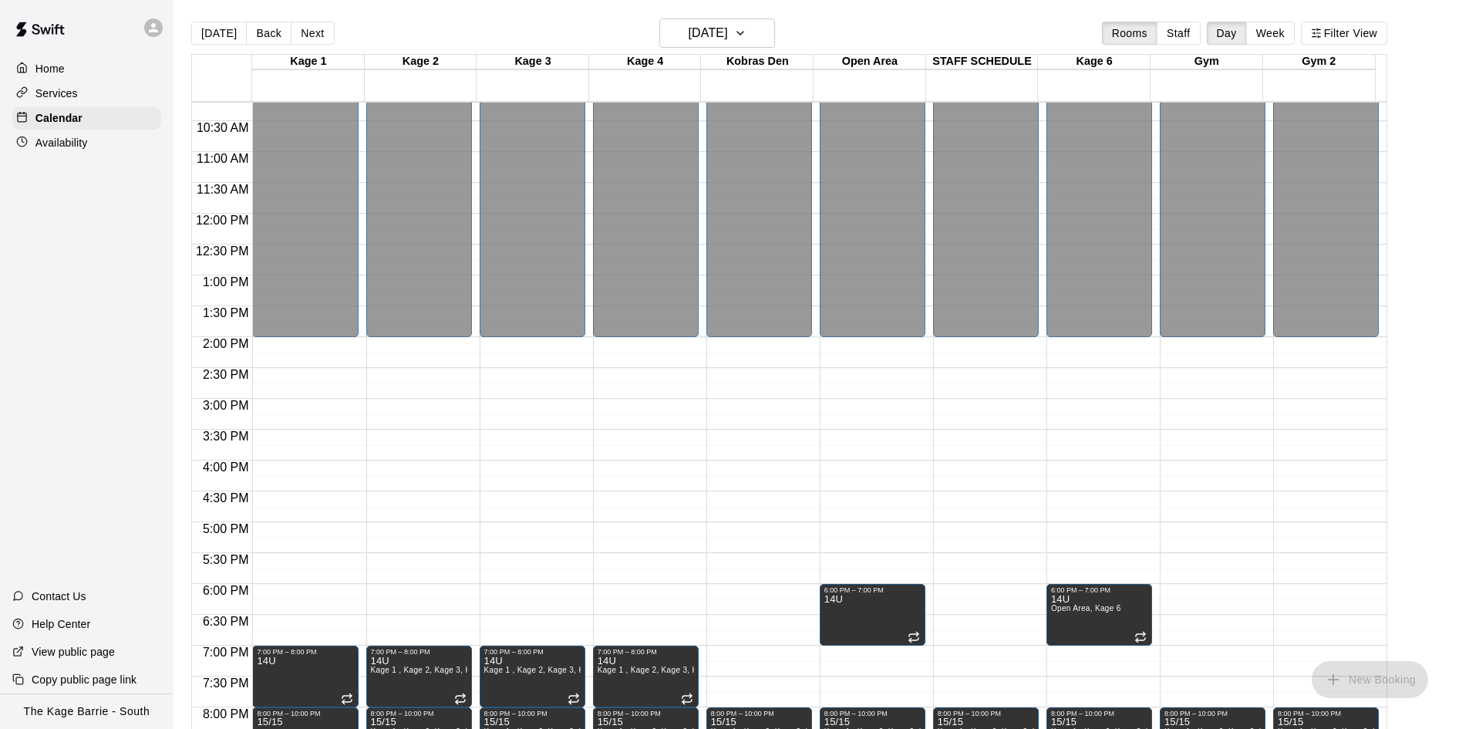
scroll to position [714, 0]
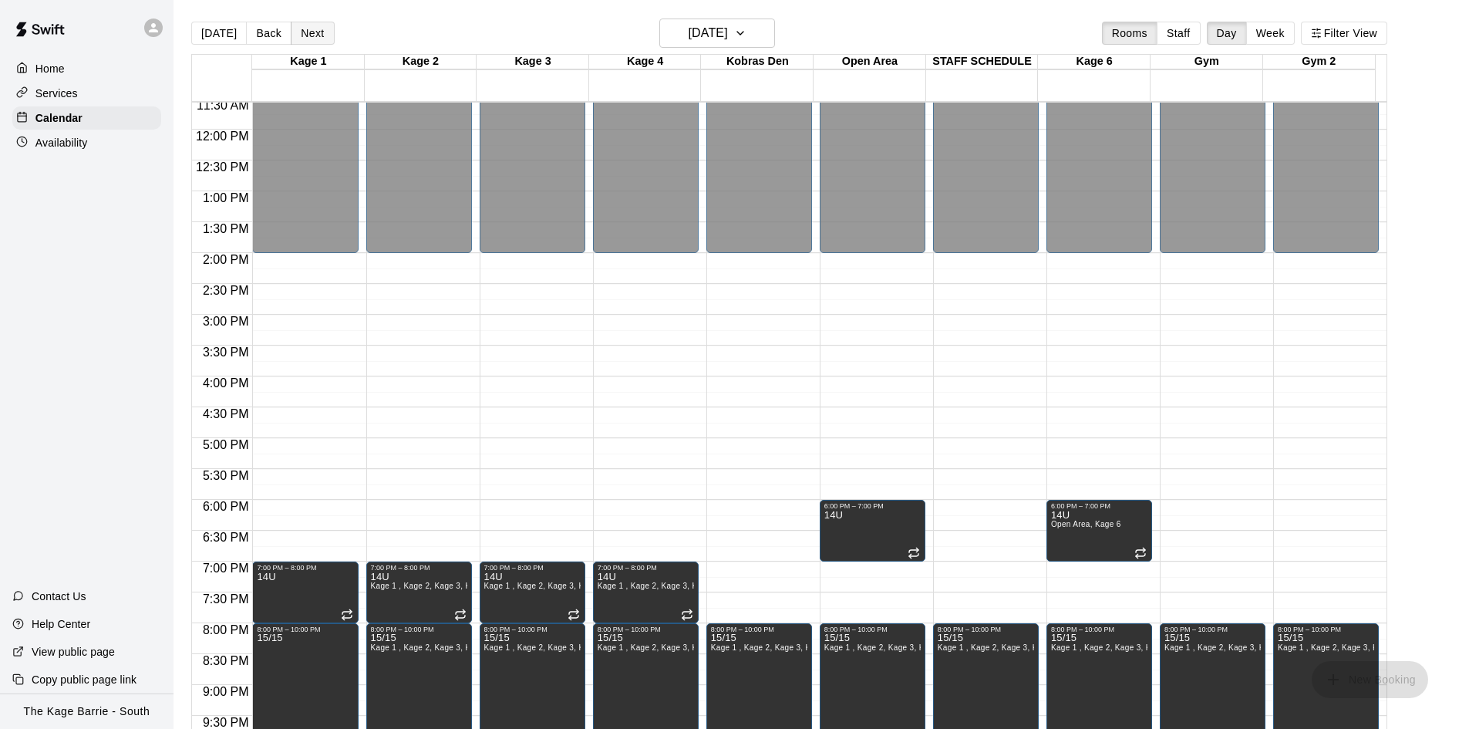
click at [311, 31] on button "Next" at bounding box center [312, 33] width 43 height 23
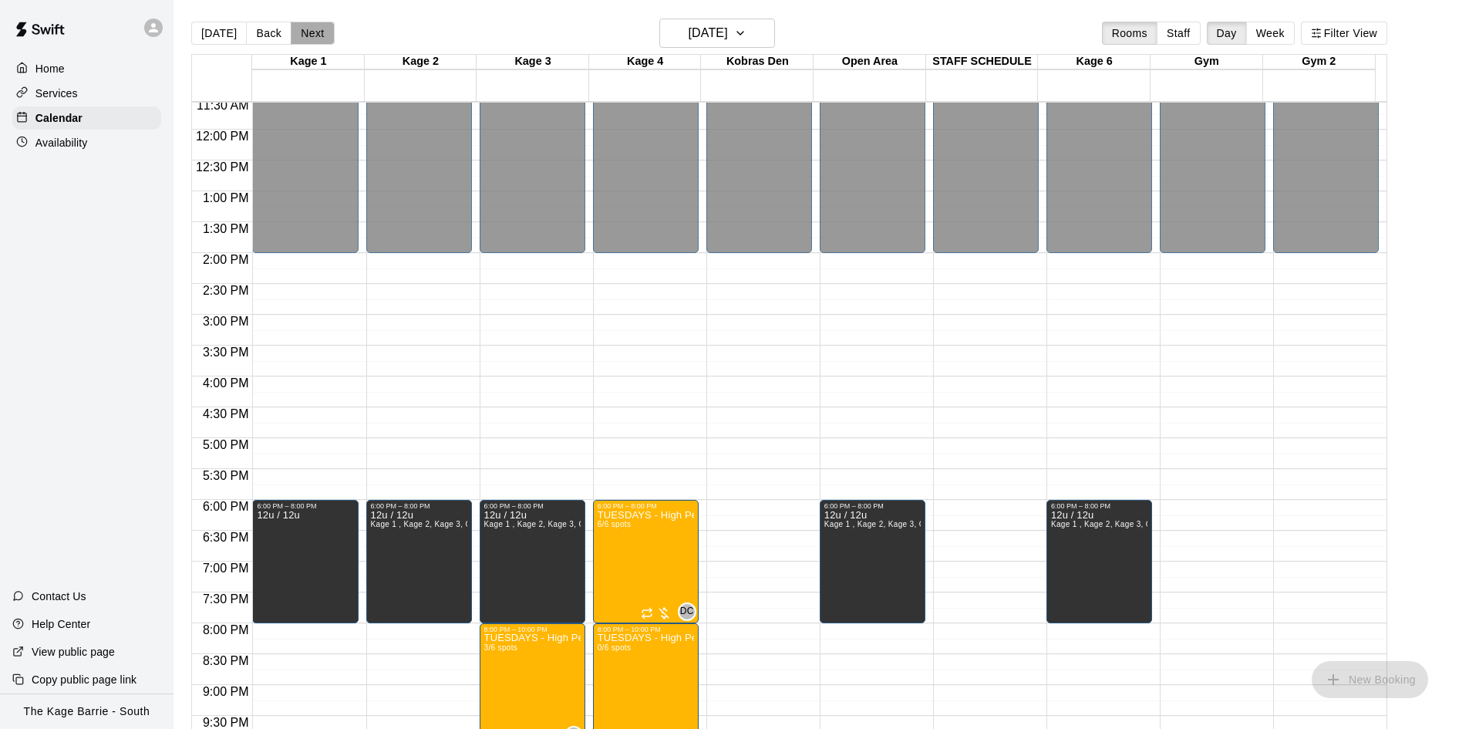
click at [316, 35] on button "Next" at bounding box center [312, 33] width 43 height 23
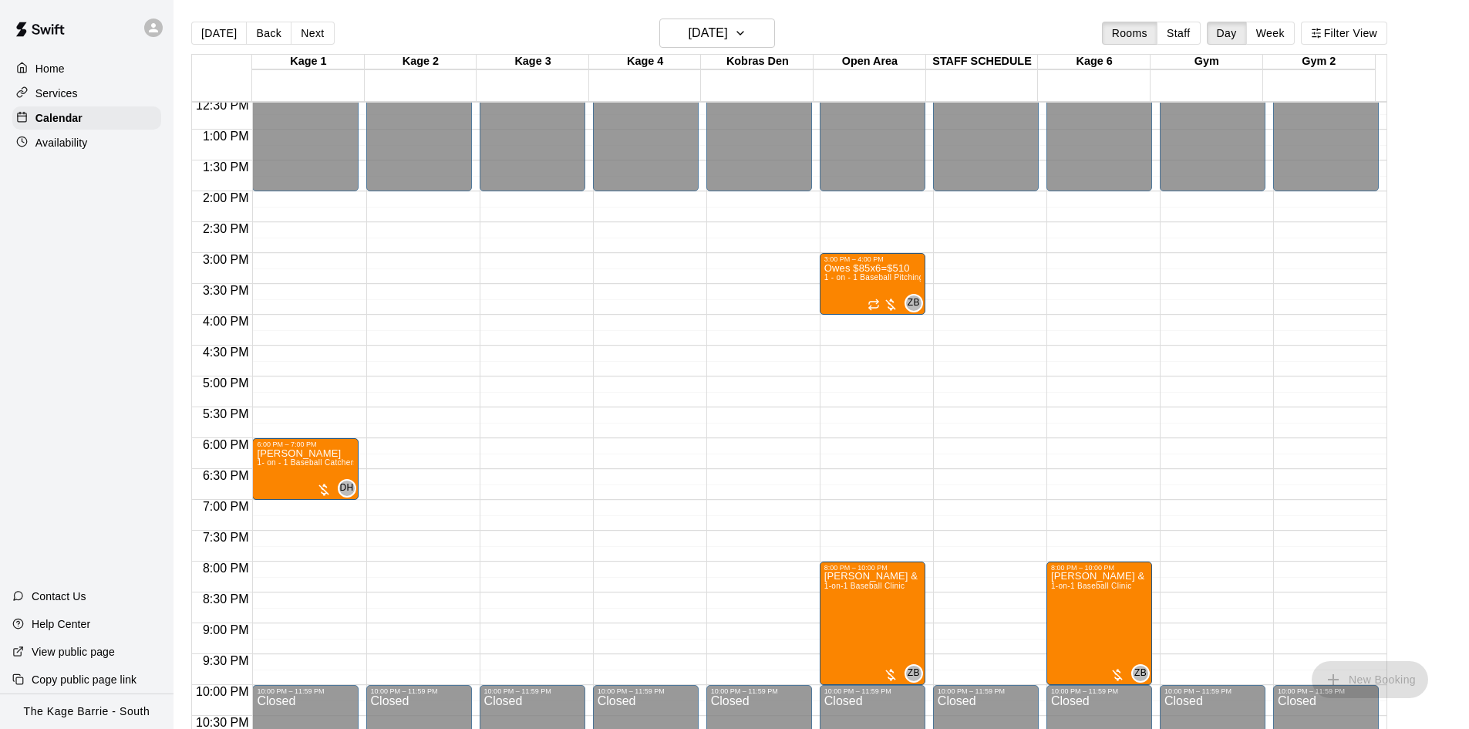
scroll to position [838, 0]
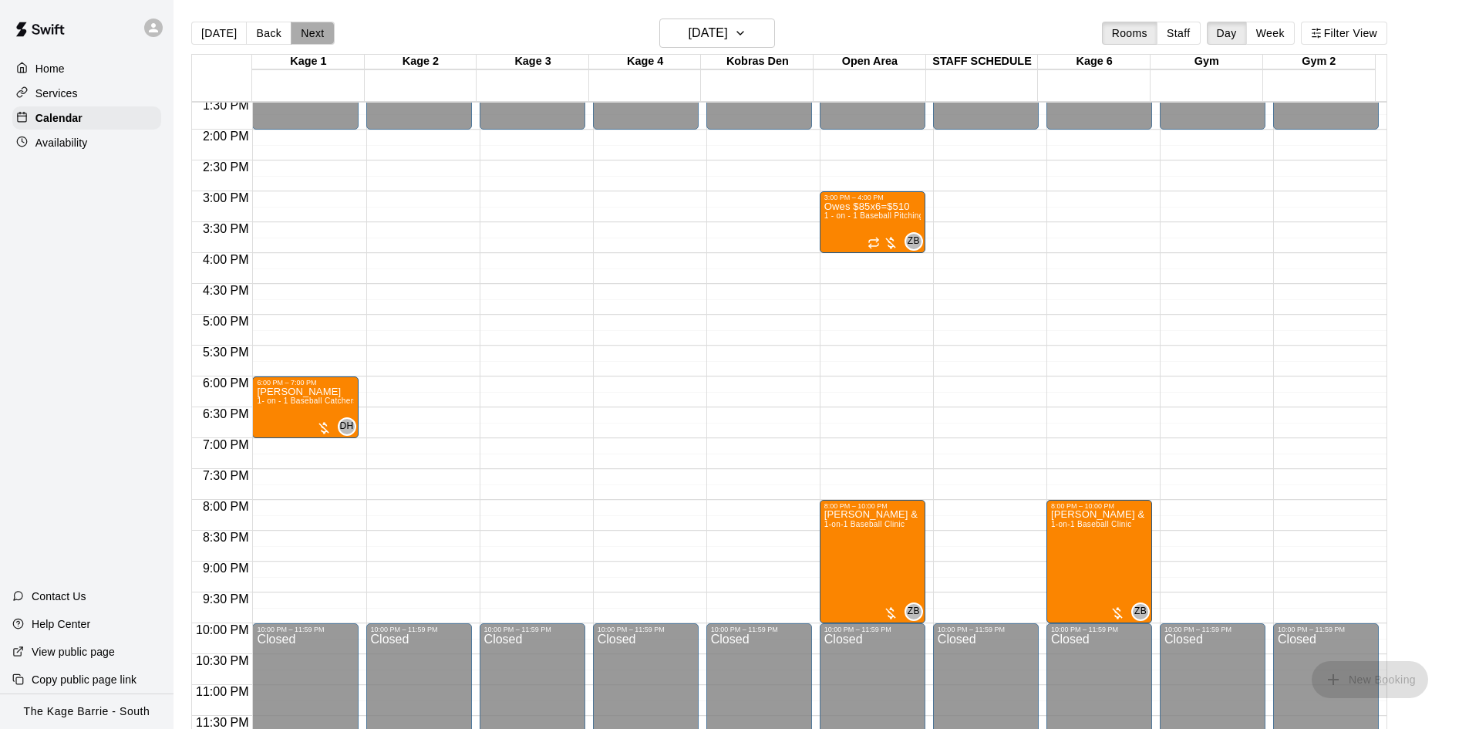
click at [307, 35] on button "Next" at bounding box center [312, 33] width 43 height 23
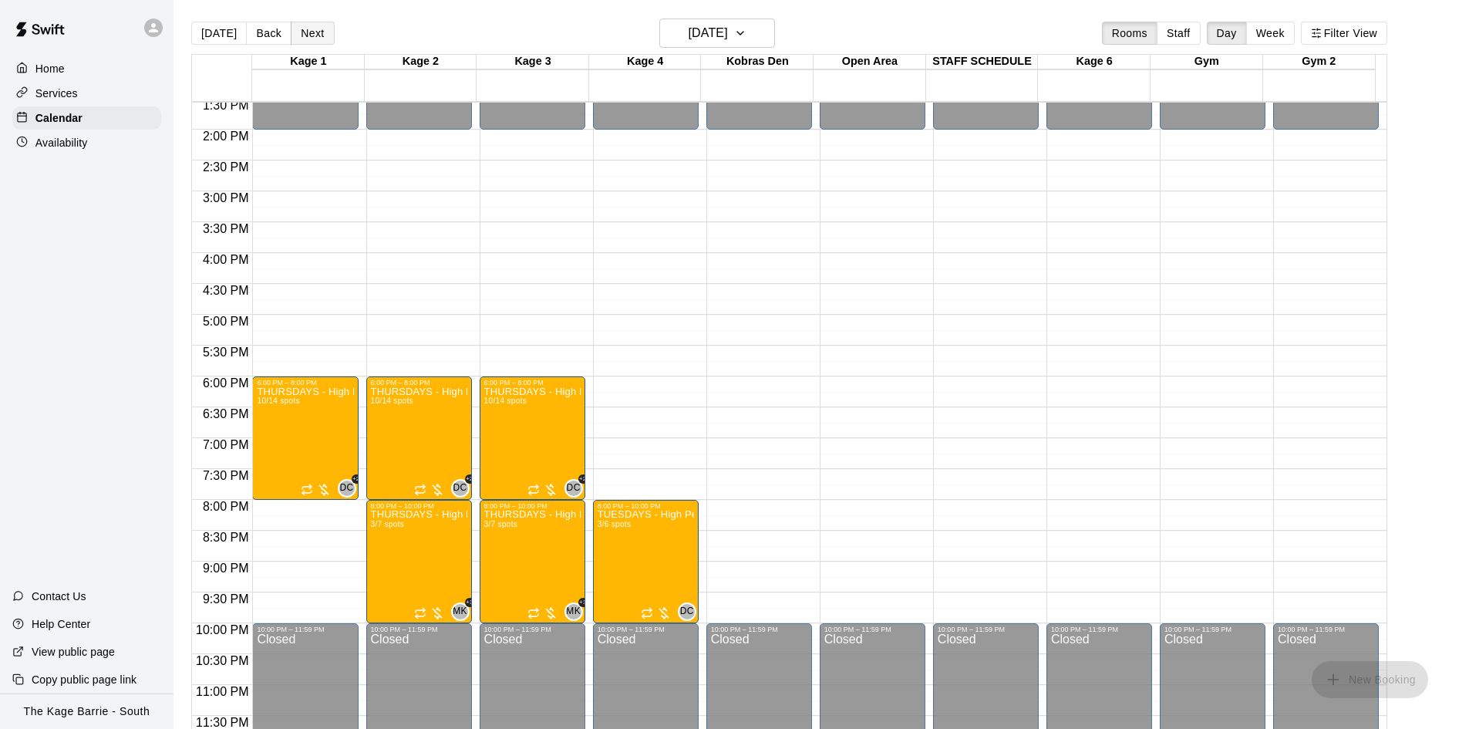
click at [307, 35] on button "Next" at bounding box center [312, 33] width 43 height 23
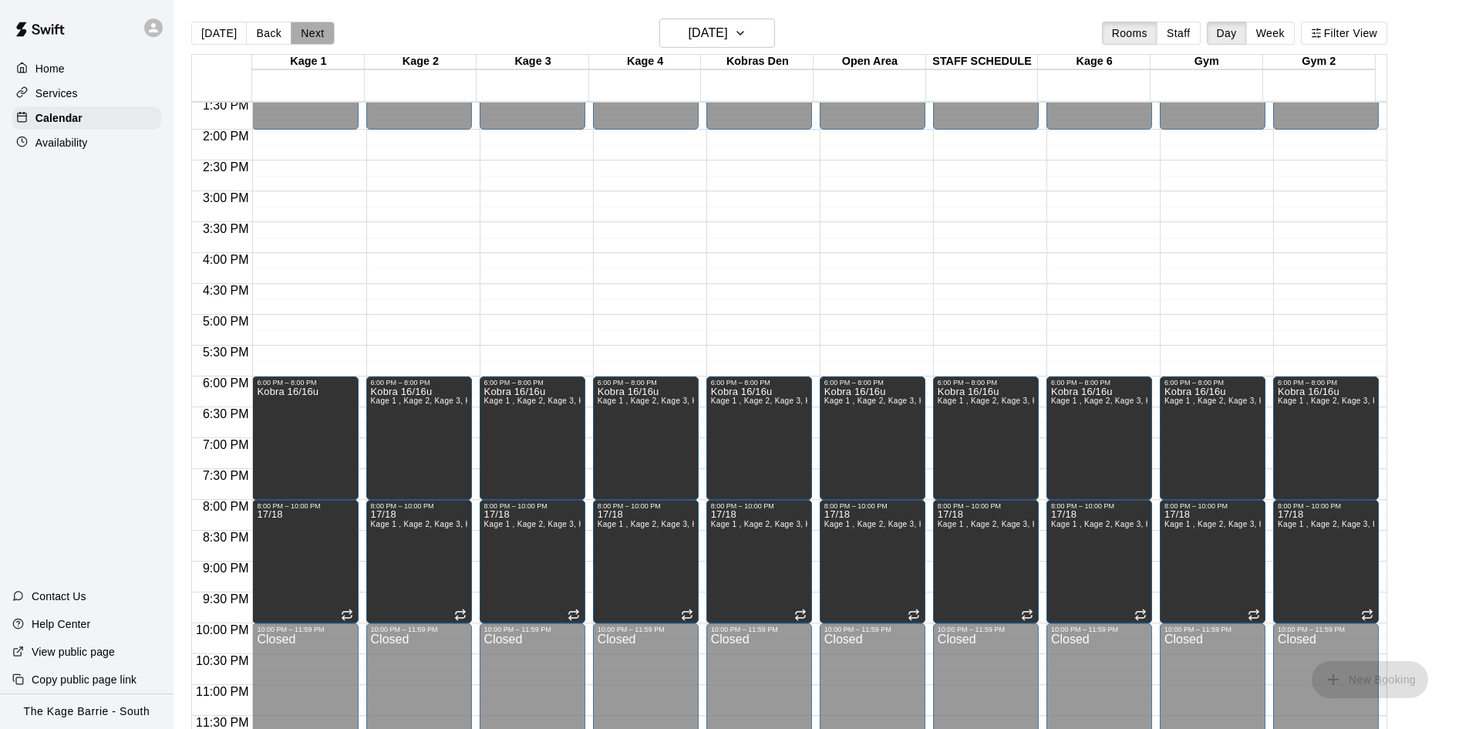
click at [307, 35] on button "Next" at bounding box center [312, 33] width 43 height 23
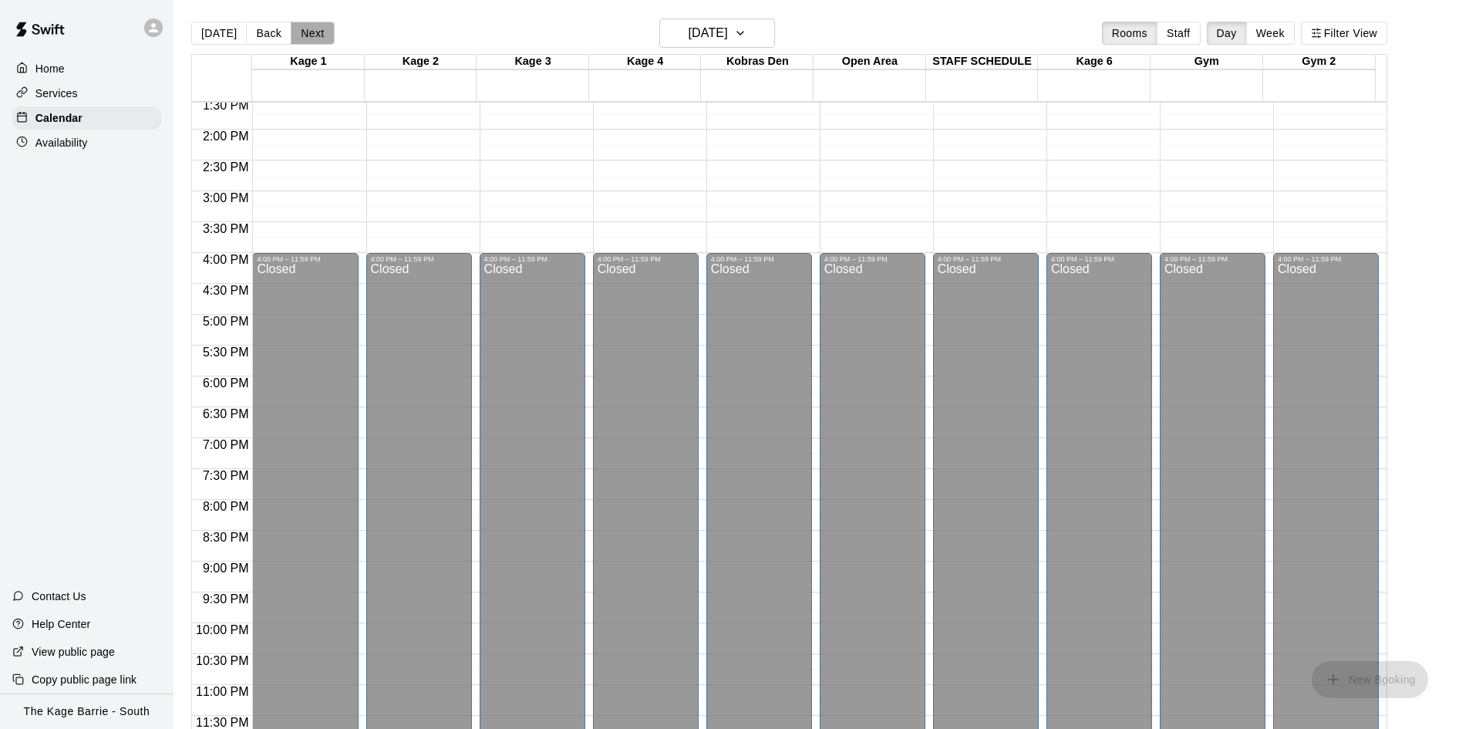
click at [307, 38] on button "Next" at bounding box center [312, 33] width 43 height 23
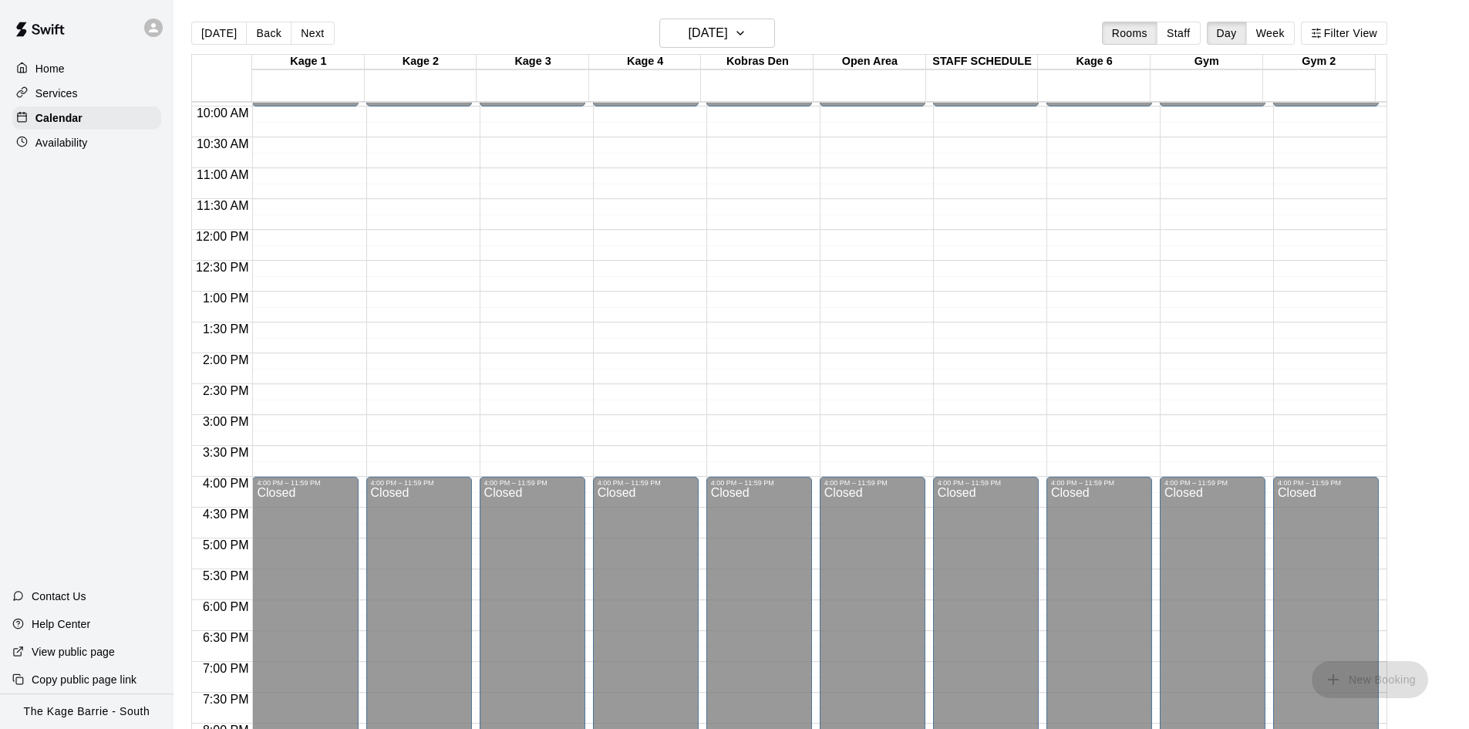
scroll to position [607, 0]
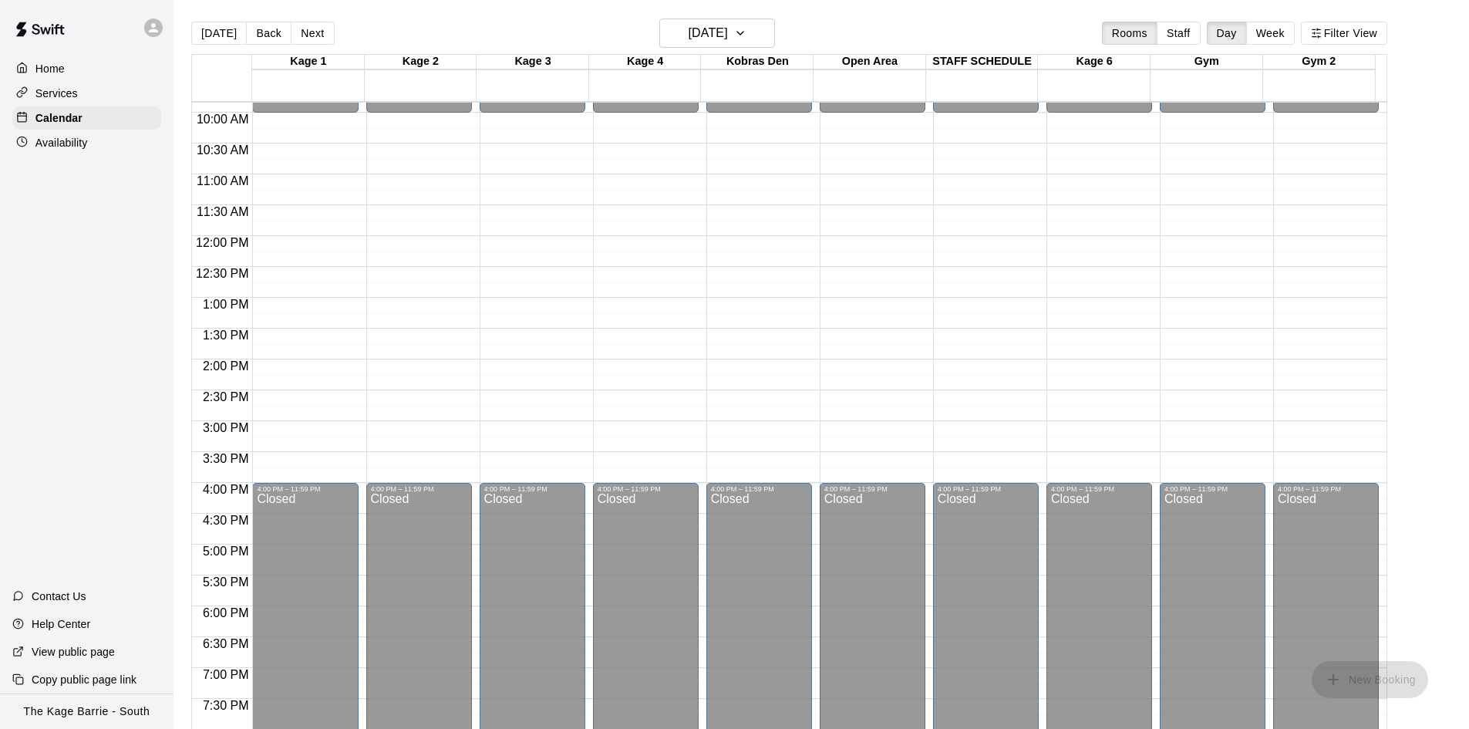
click at [316, 29] on button "Next" at bounding box center [312, 33] width 43 height 23
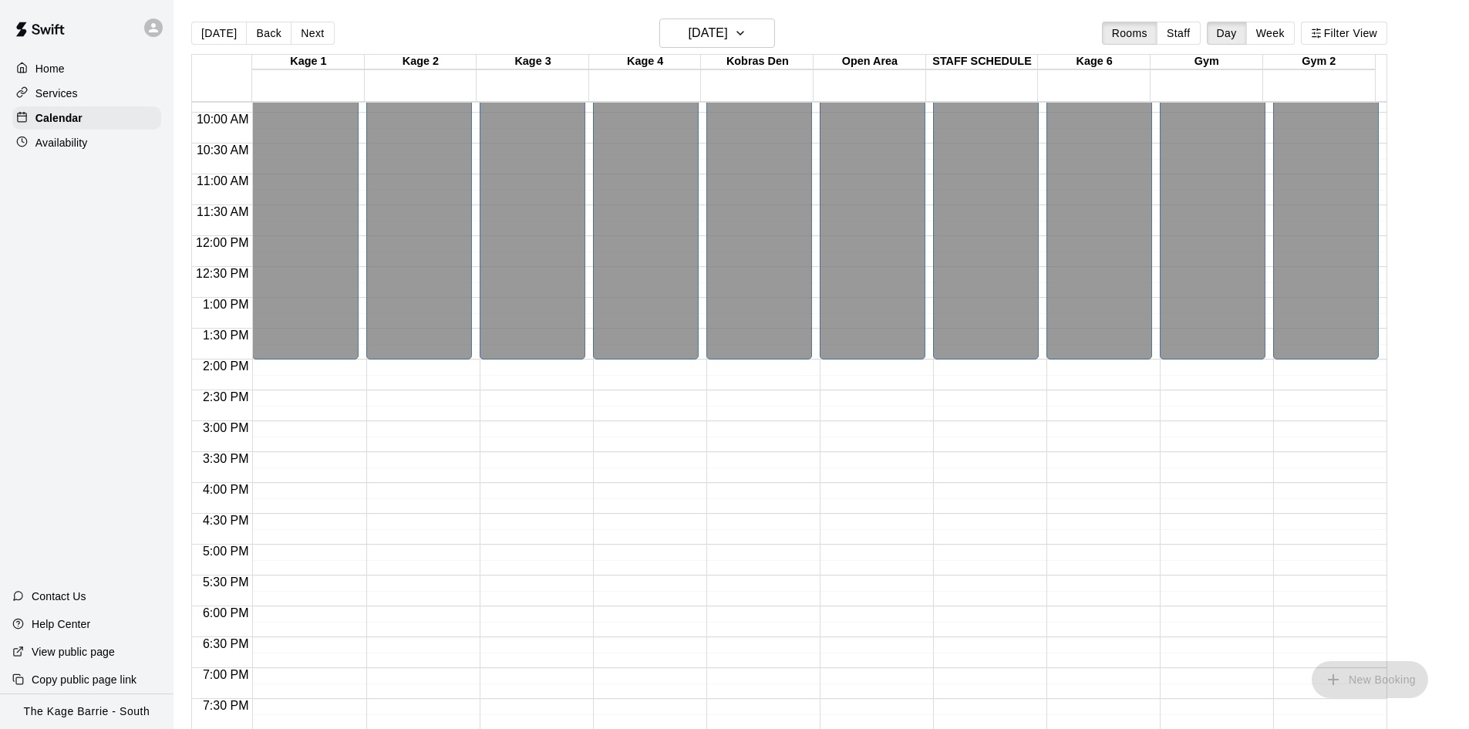
scroll to position [299, 0]
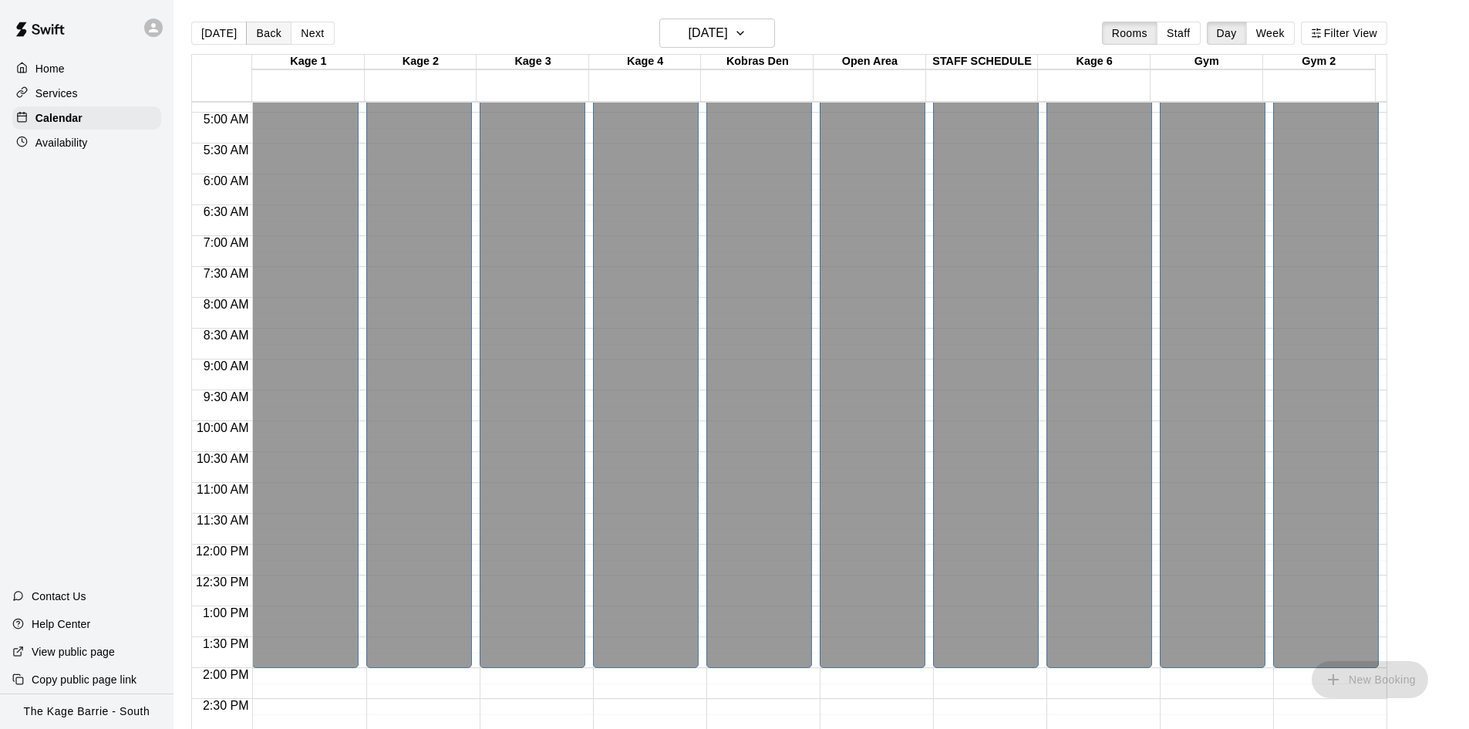
click at [258, 31] on button "Back" at bounding box center [269, 33] width 46 height 23
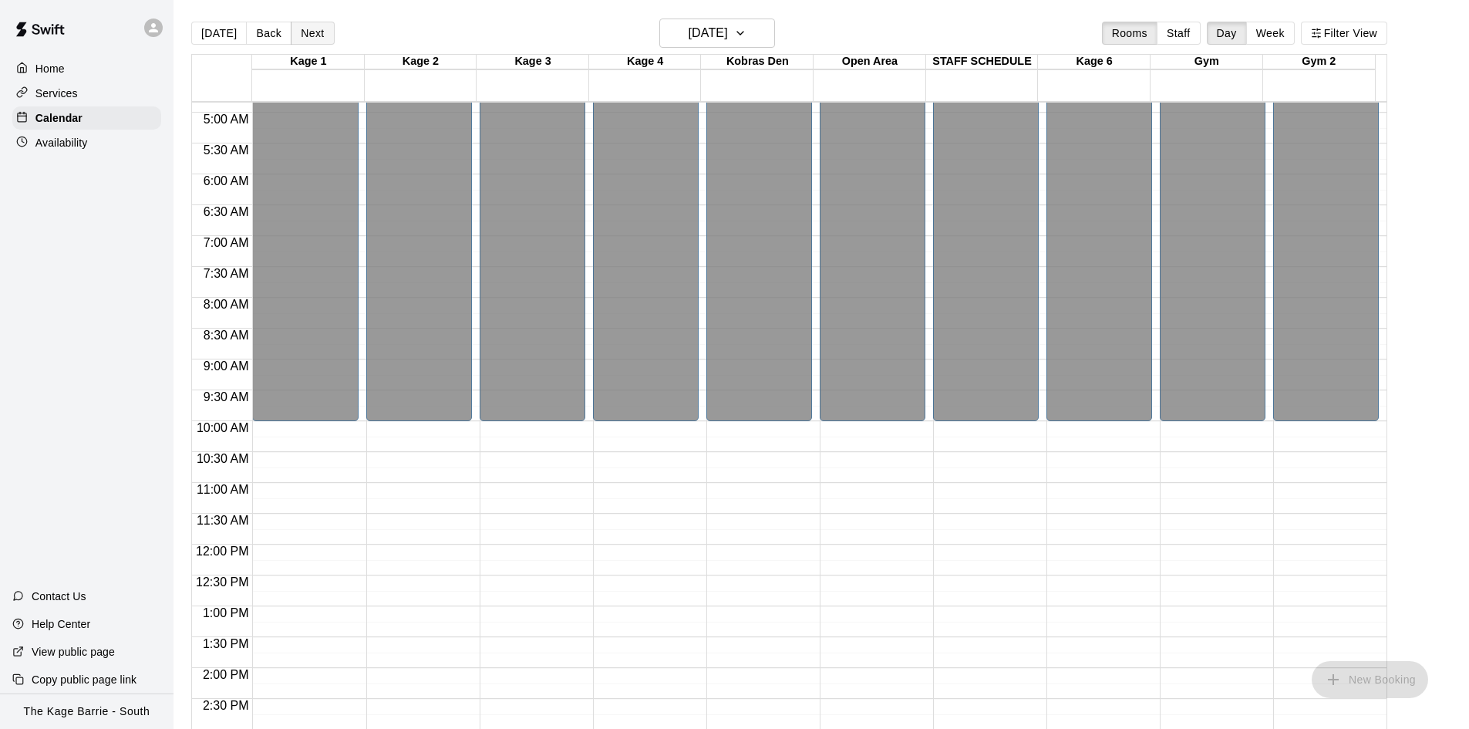
click at [310, 30] on button "Next" at bounding box center [312, 33] width 43 height 23
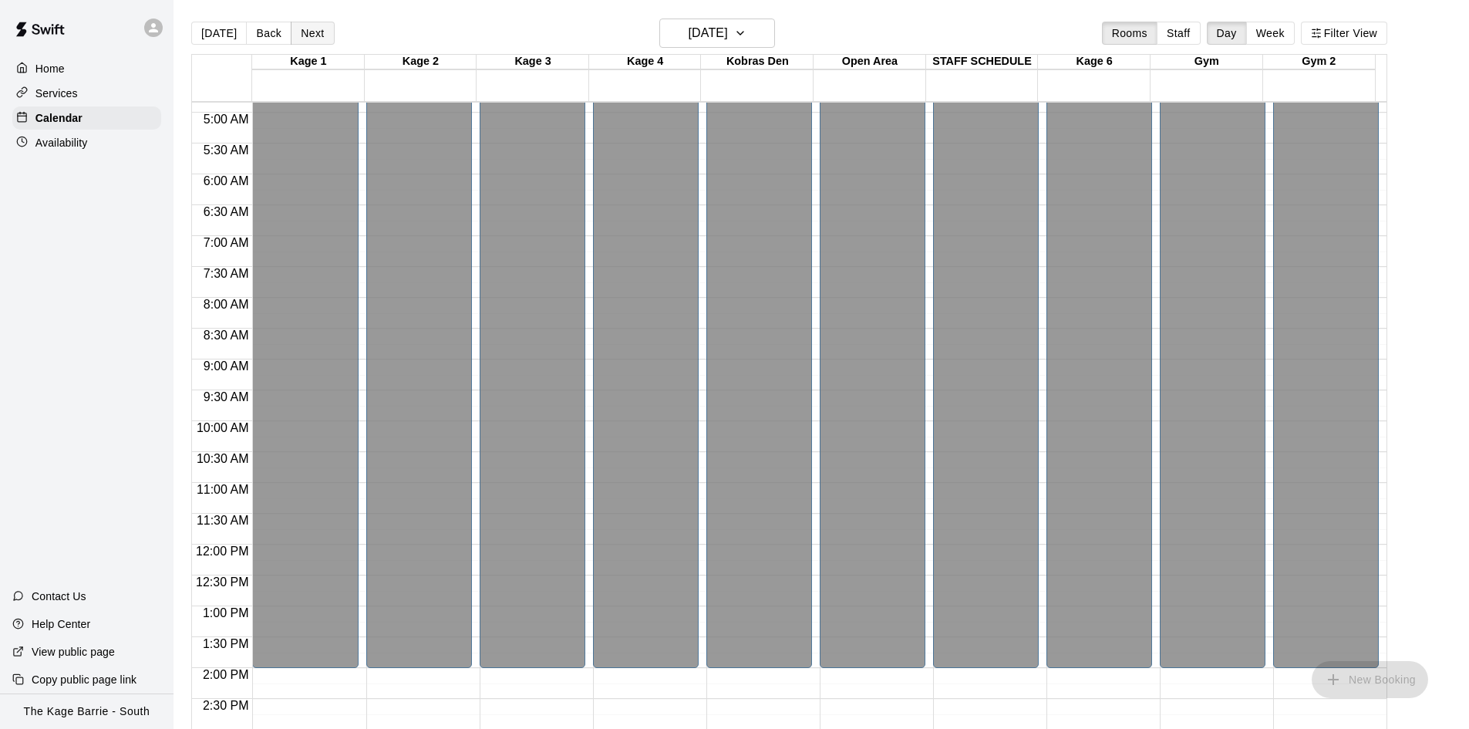
click at [310, 30] on button "Next" at bounding box center [312, 33] width 43 height 23
click at [311, 31] on button "Next" at bounding box center [312, 33] width 43 height 23
click at [311, 32] on button "Next" at bounding box center [312, 33] width 43 height 23
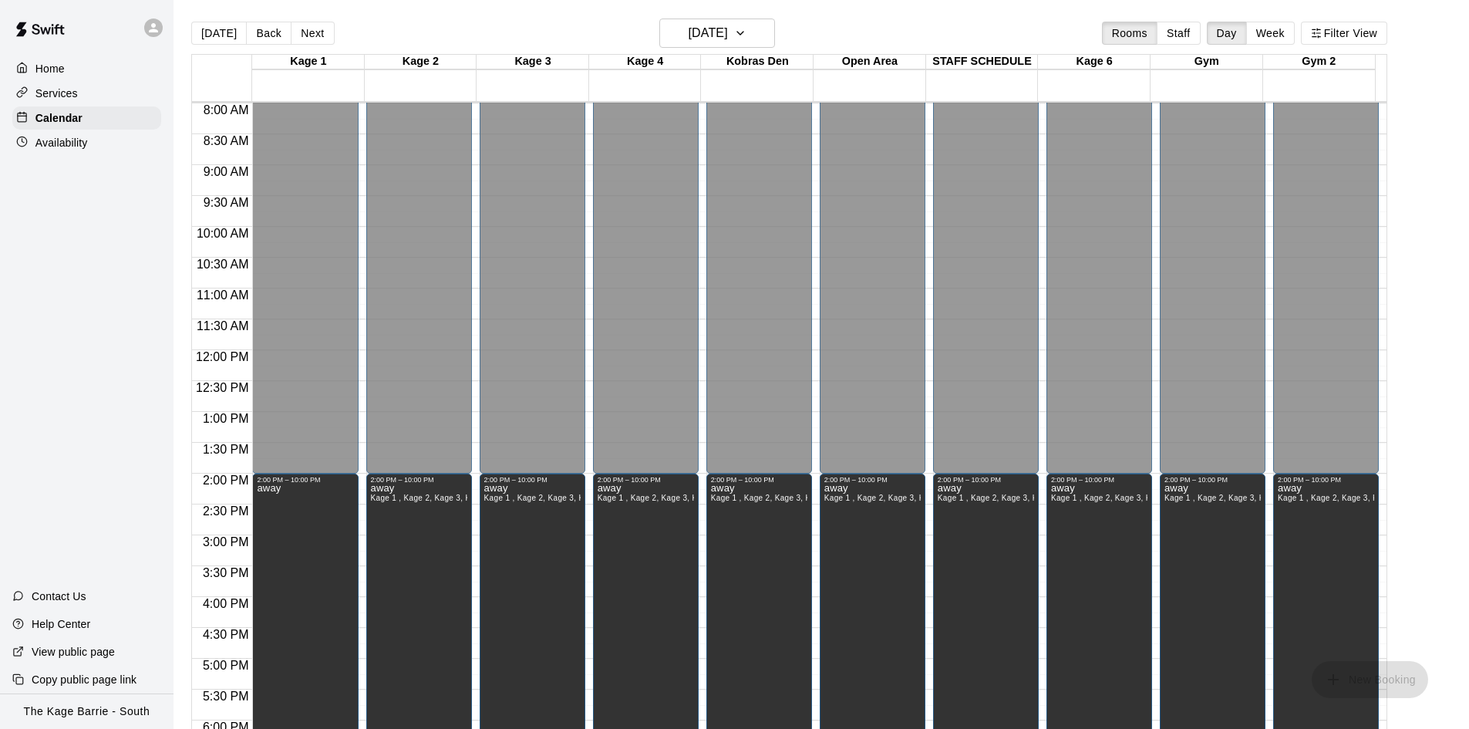
scroll to position [684, 0]
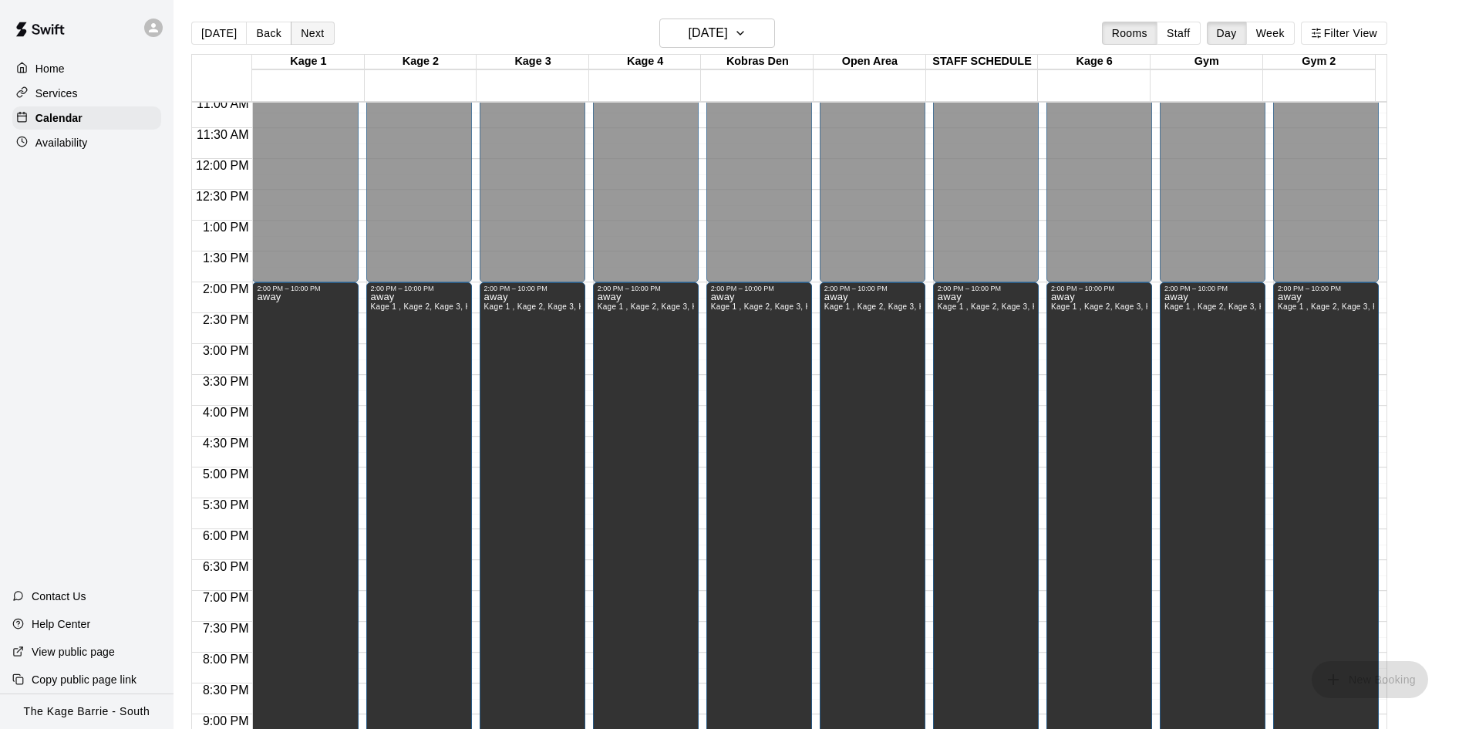
click at [321, 35] on button "Next" at bounding box center [312, 33] width 43 height 23
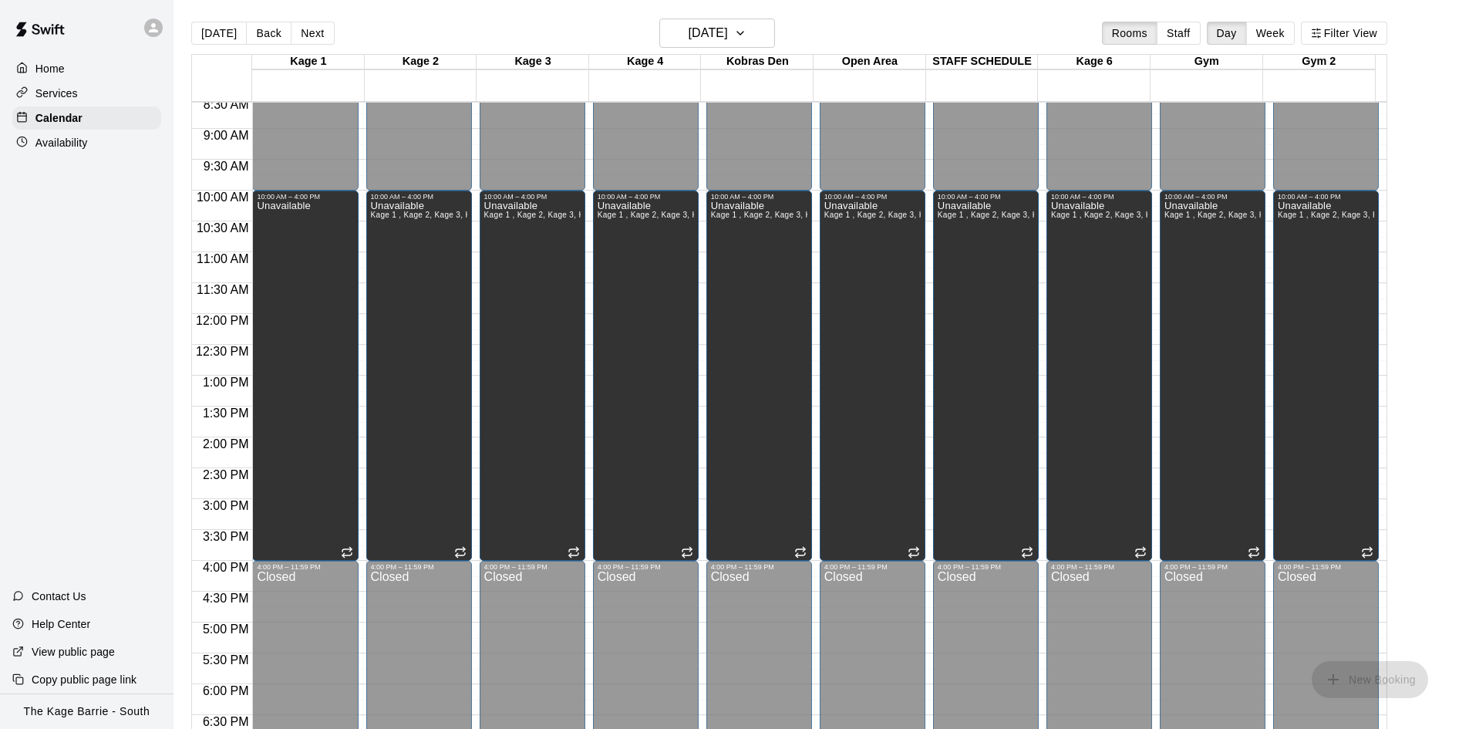
scroll to position [376, 0]
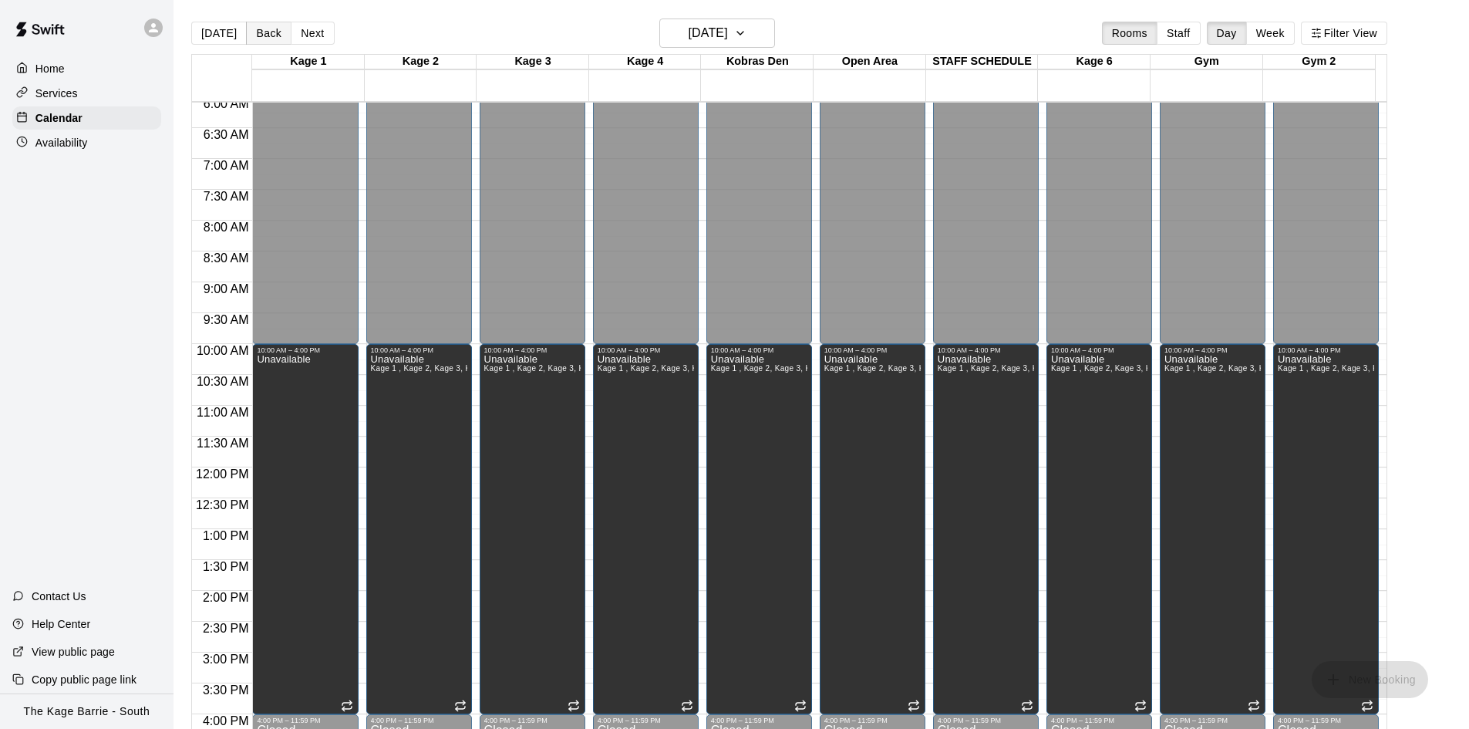
click at [263, 26] on button "Back" at bounding box center [269, 33] width 46 height 23
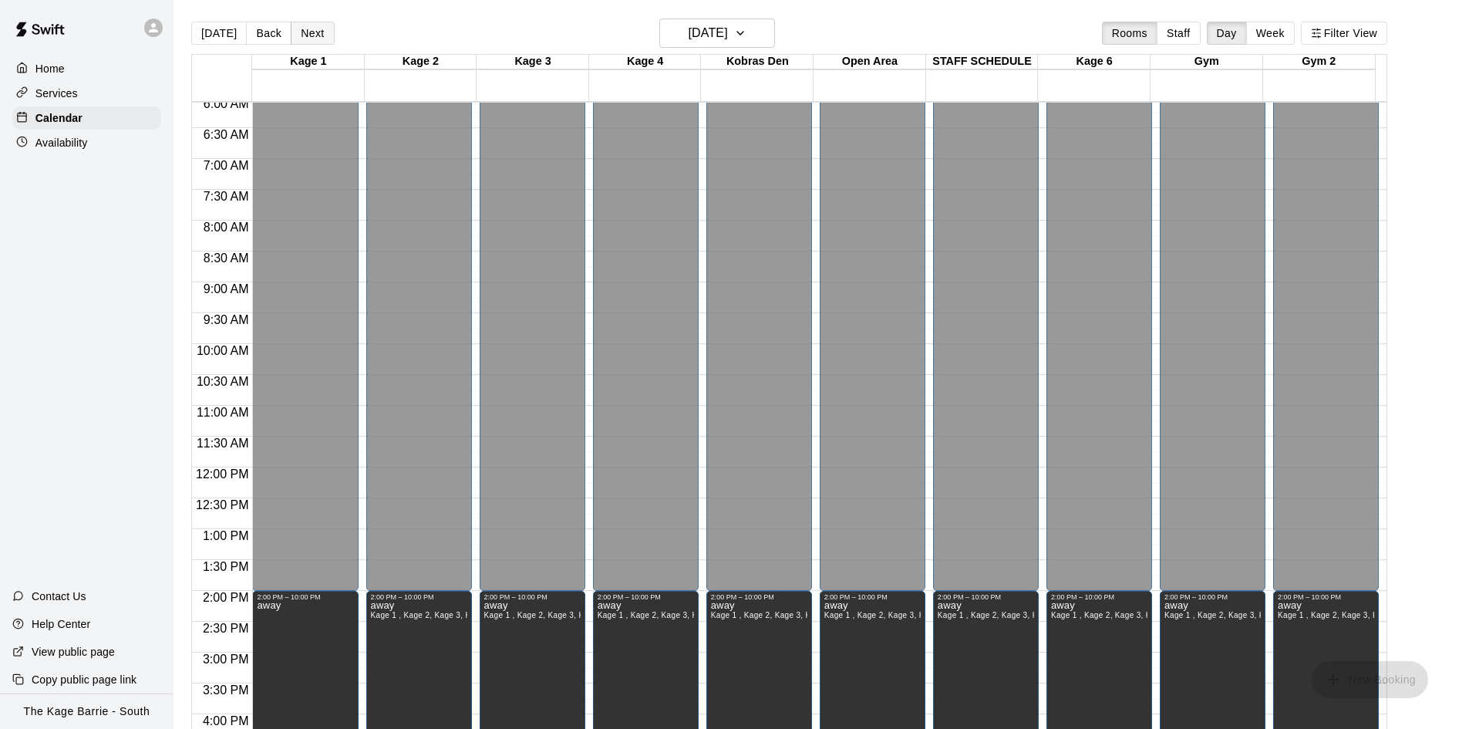
click at [314, 35] on button "Next" at bounding box center [312, 33] width 43 height 23
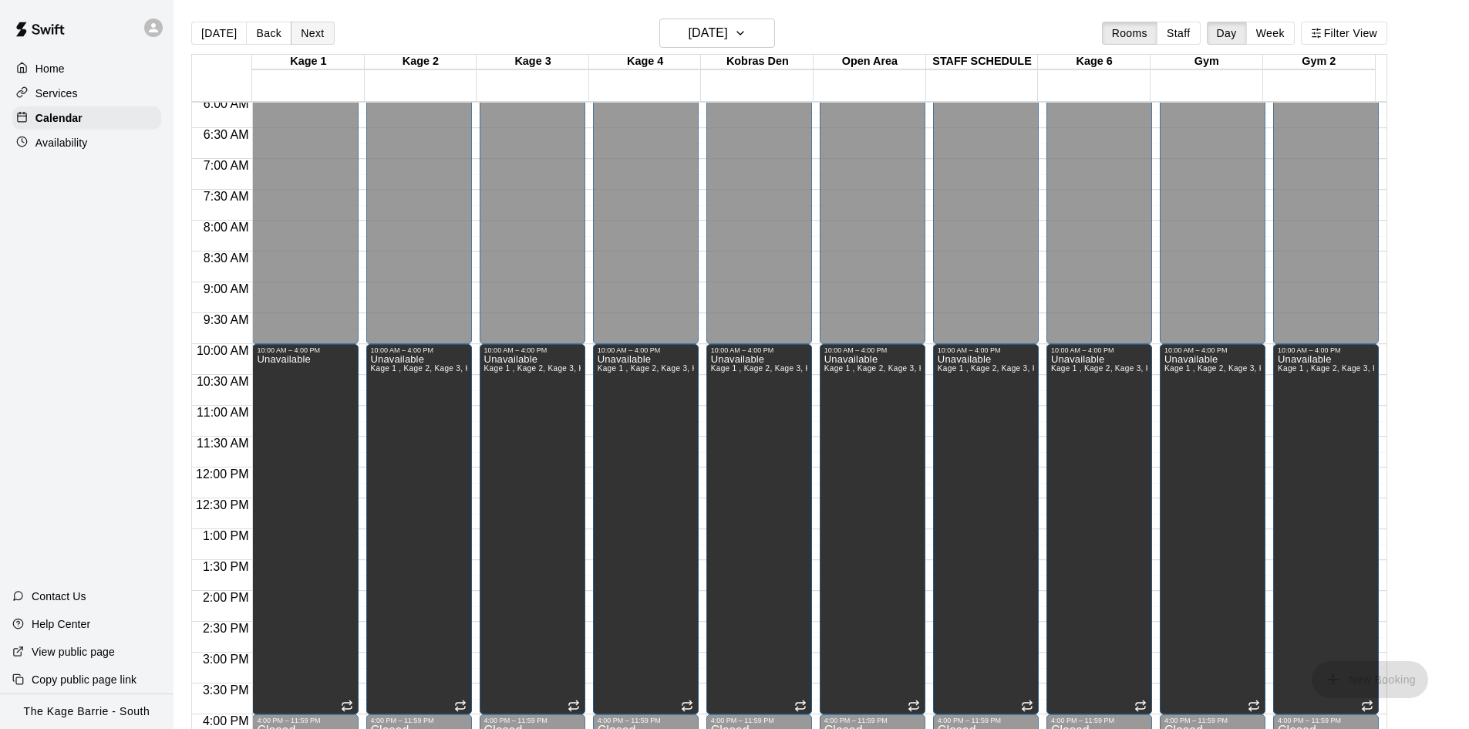
click at [314, 35] on button "Next" at bounding box center [312, 33] width 43 height 23
click at [313, 36] on button "Next" at bounding box center [312, 33] width 43 height 23
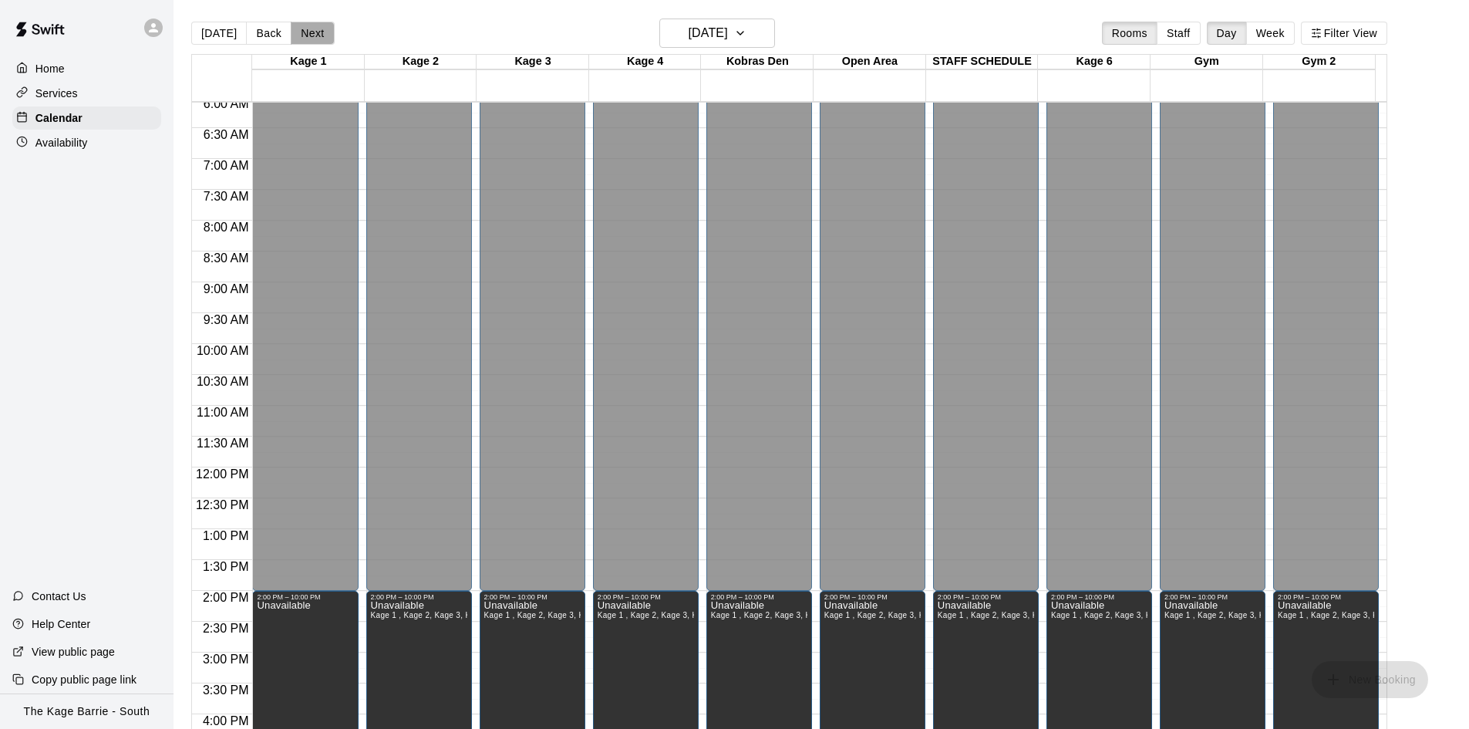
click at [319, 33] on button "Next" at bounding box center [312, 33] width 43 height 23
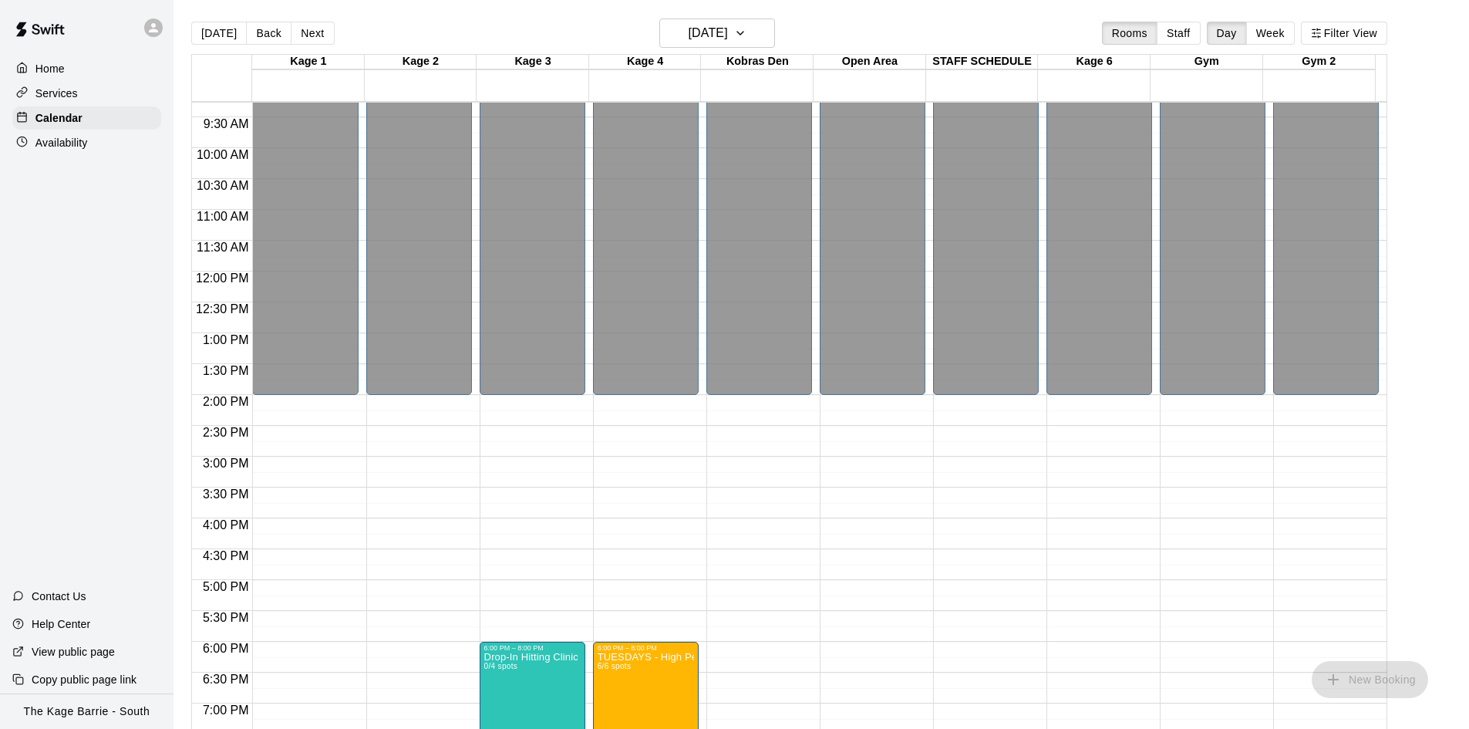
scroll to position [761, 0]
